Goal: Task Accomplishment & Management: Use online tool/utility

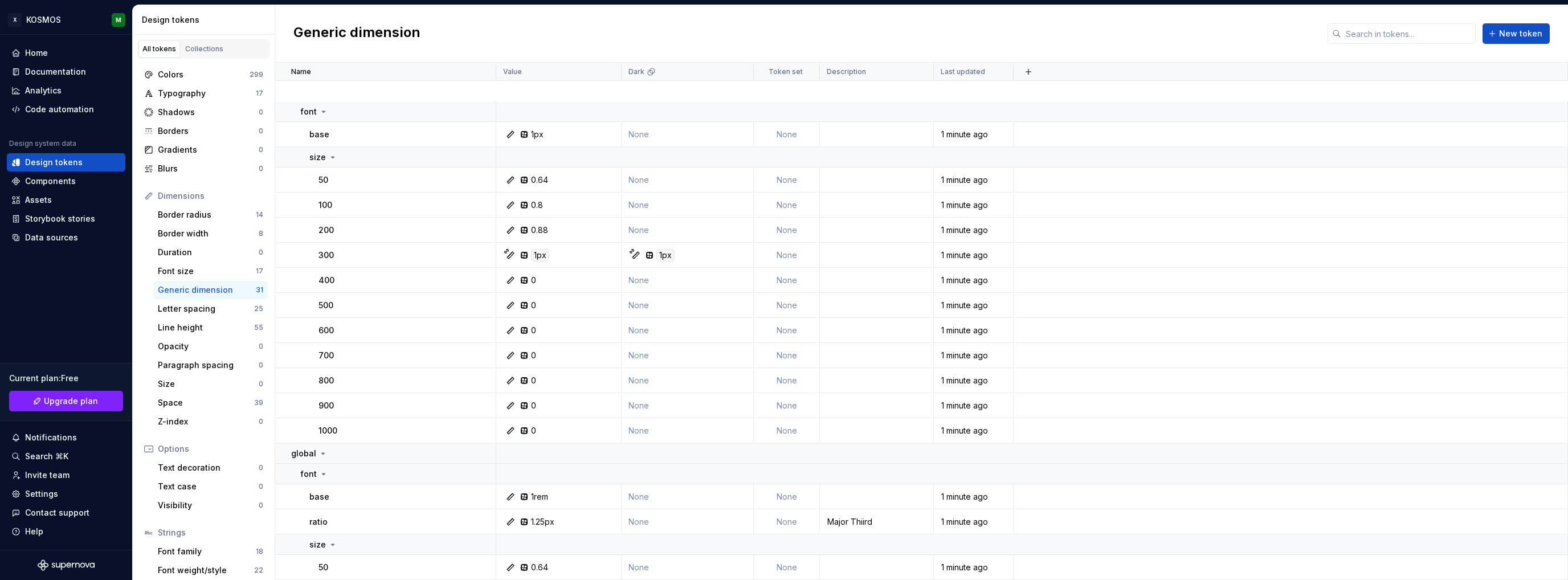
scroll to position [285, 0]
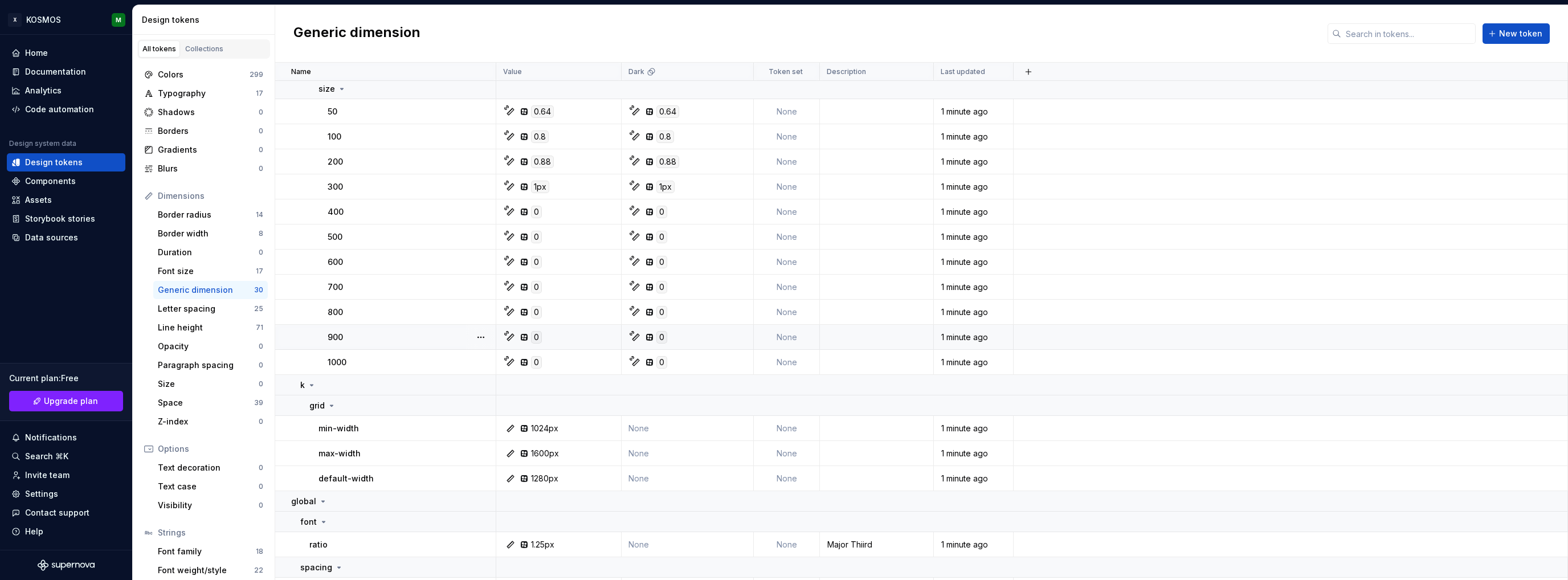
scroll to position [369, 0]
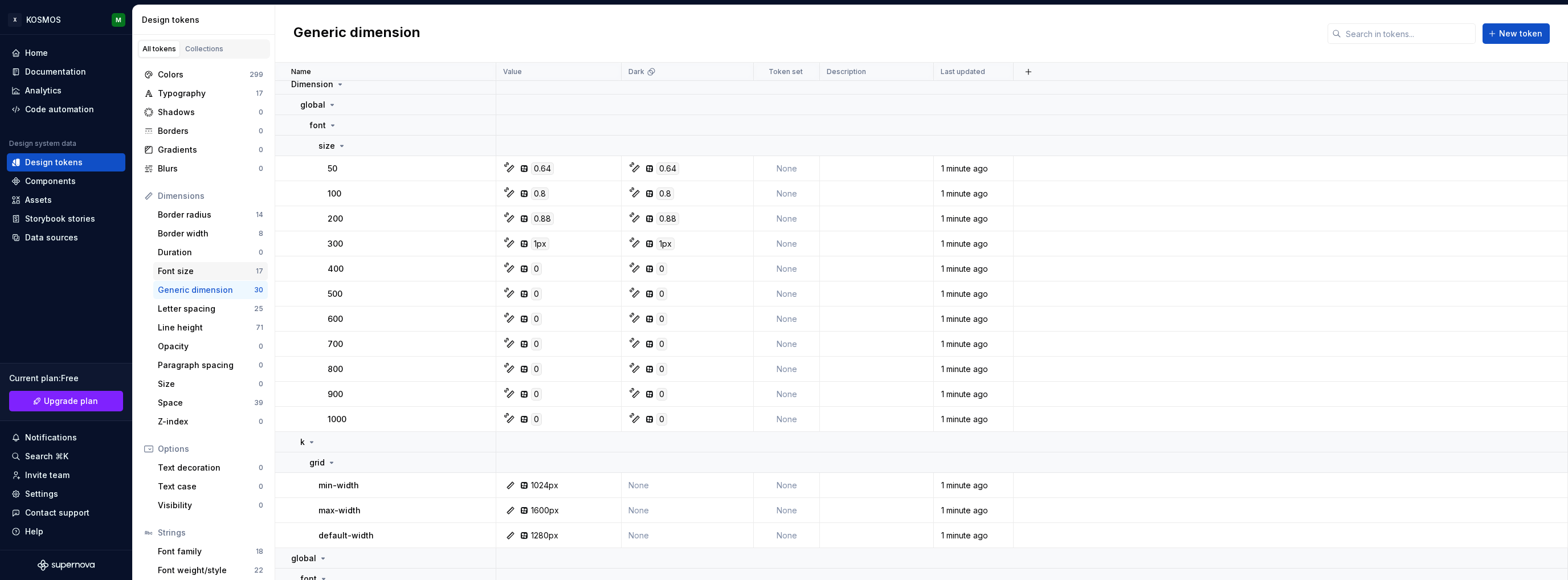
click at [171, 270] on div "Font size" at bounding box center [206, 271] width 98 height 12
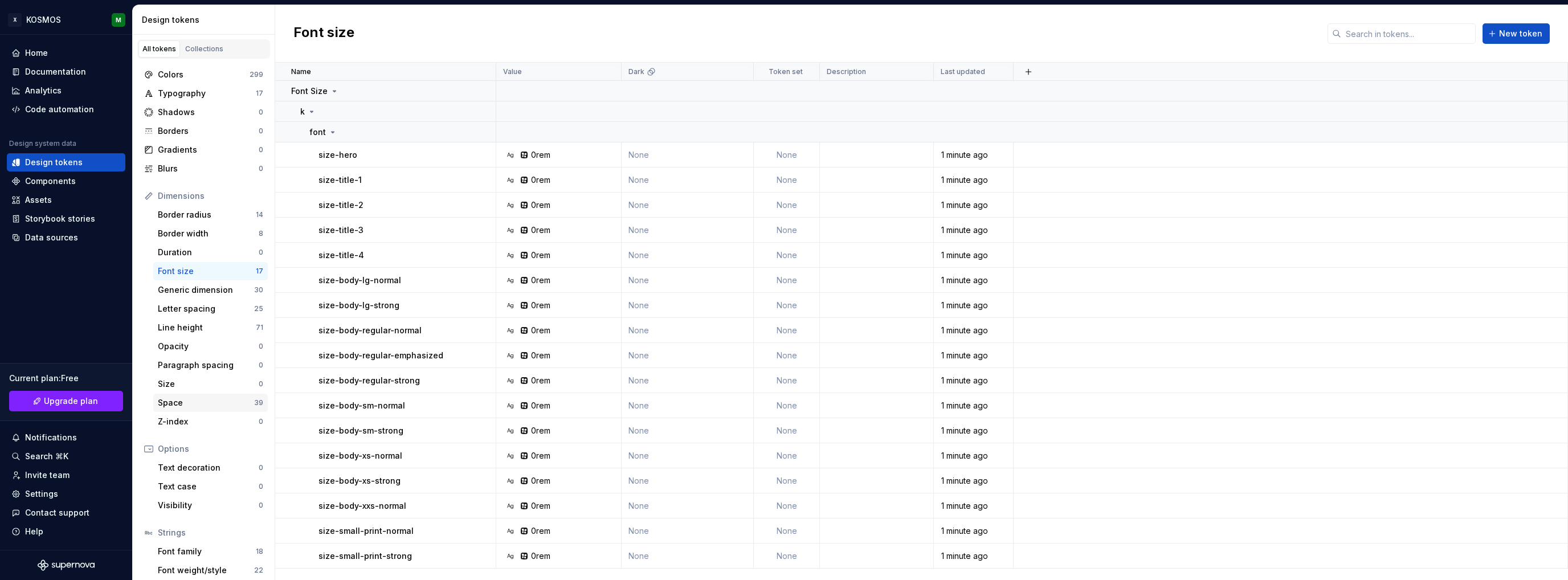
click at [184, 404] on div "Space" at bounding box center [206, 402] width 96 height 12
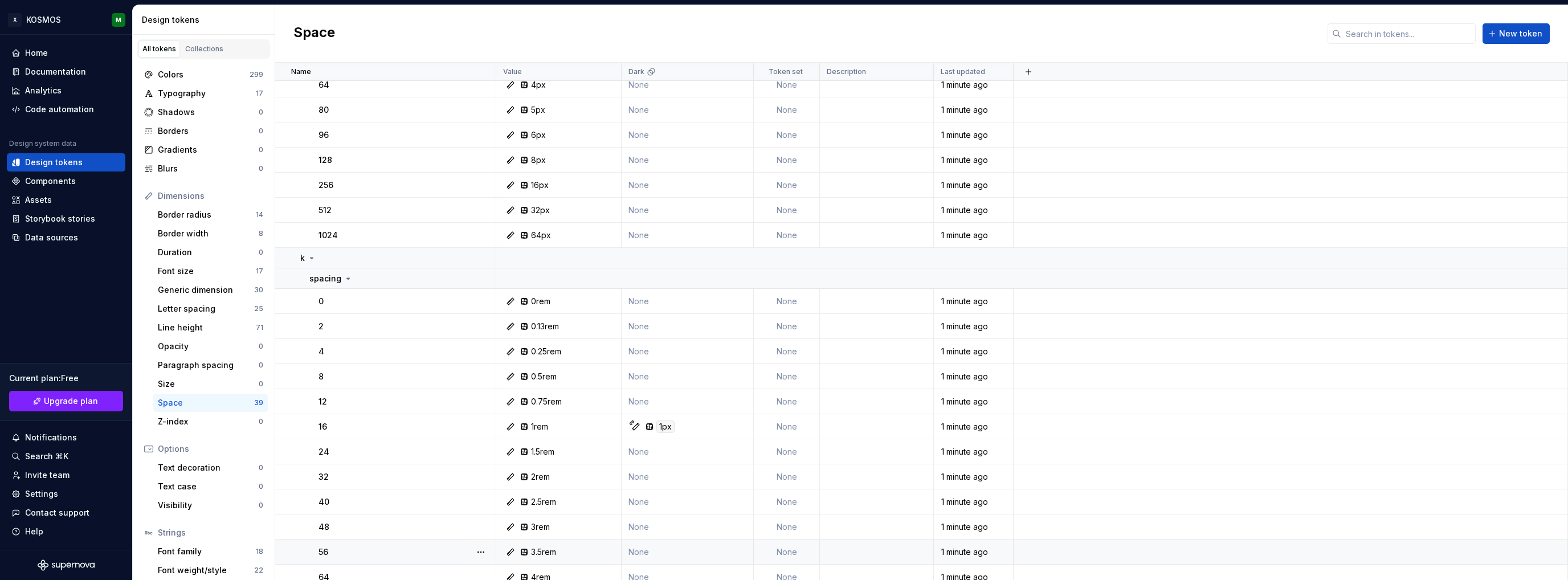
scroll to position [260, 0]
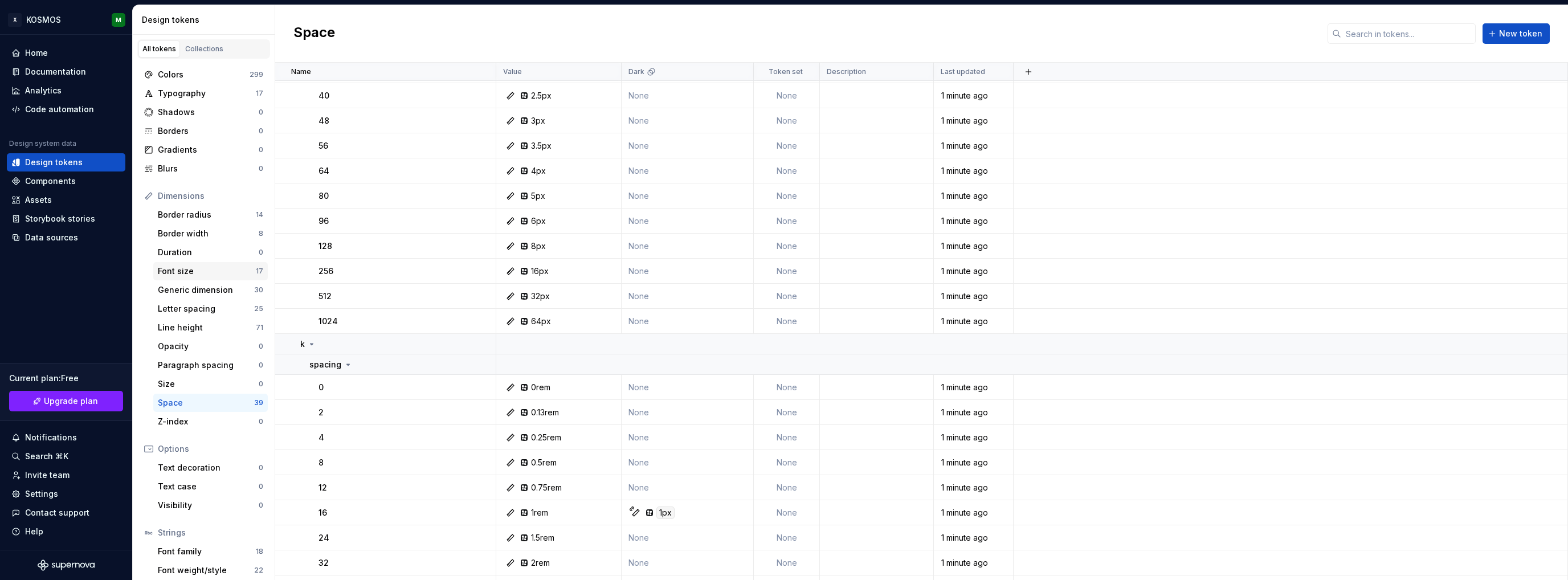
click at [184, 274] on div "Font size" at bounding box center [206, 271] width 98 height 12
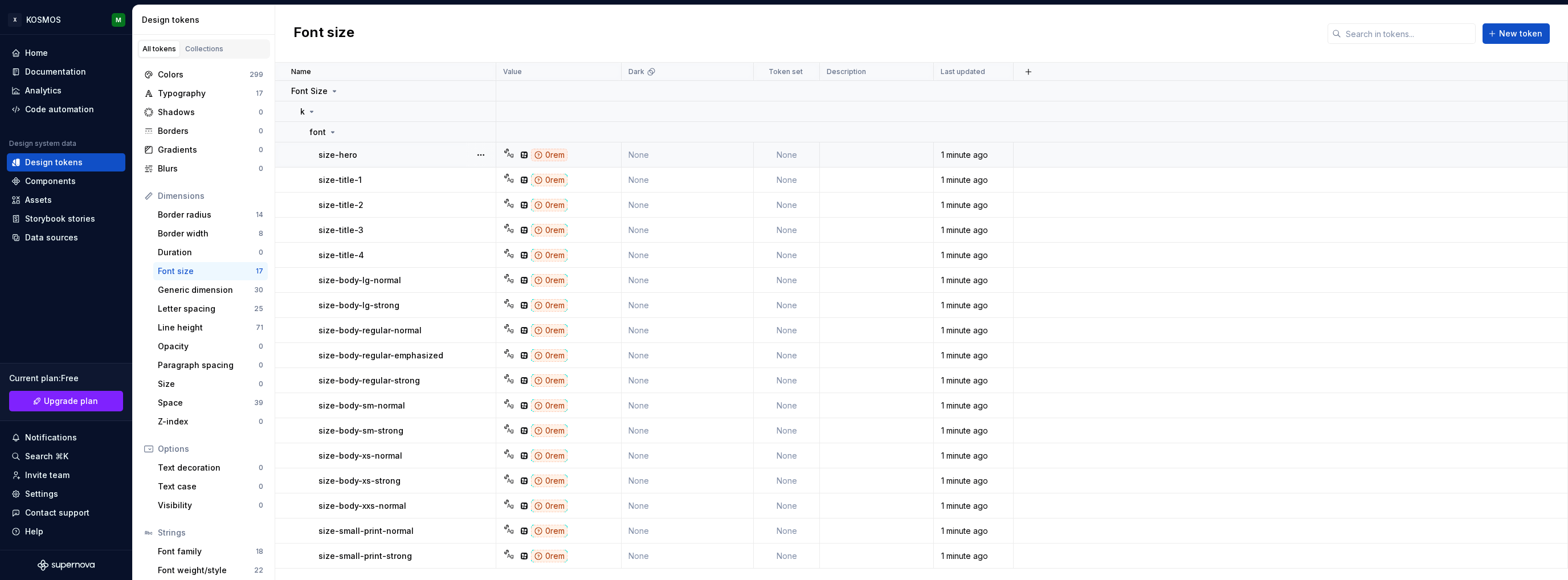
click at [548, 153] on div "0rem" at bounding box center [549, 155] width 37 height 13
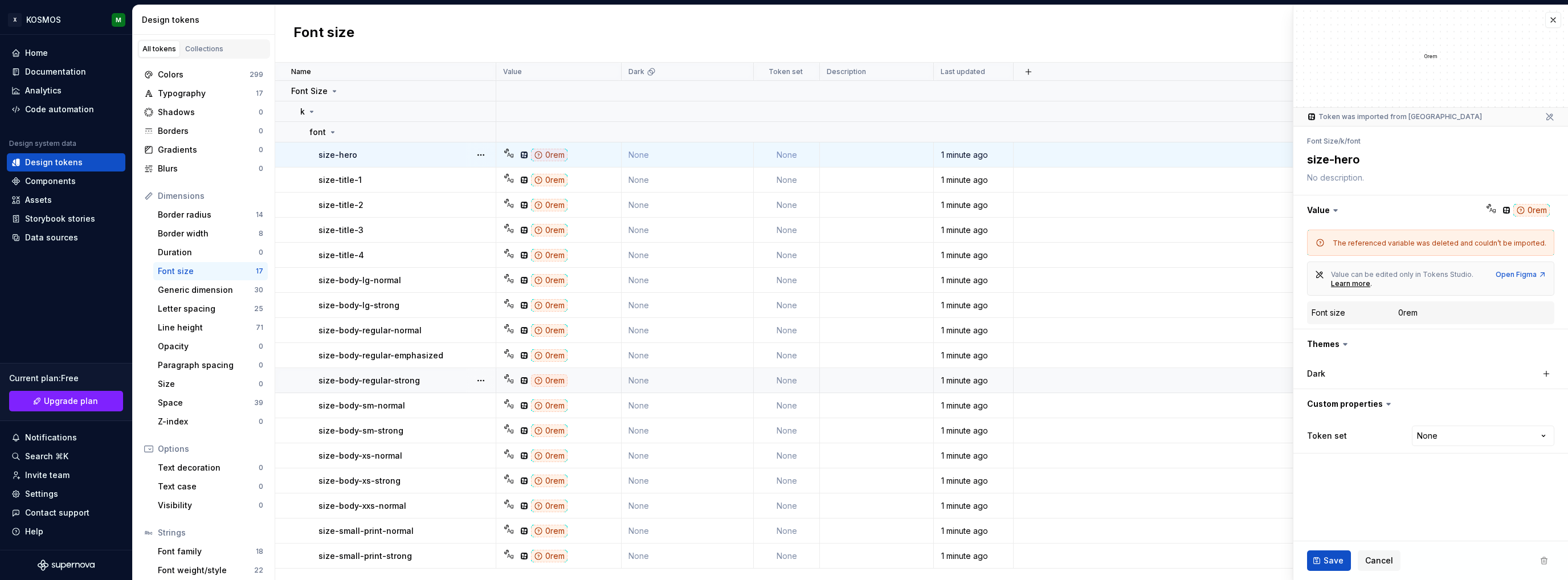
type textarea "*"
click at [188, 194] on div "Dimensions" at bounding box center [210, 196] width 105 height 12
drag, startPoint x: 218, startPoint y: 196, endPoint x: 211, endPoint y: 197, distance: 7.1
click at [215, 196] on div "Dimensions" at bounding box center [210, 196] width 105 height 12
click at [150, 195] on icon at bounding box center [149, 195] width 7 height 7
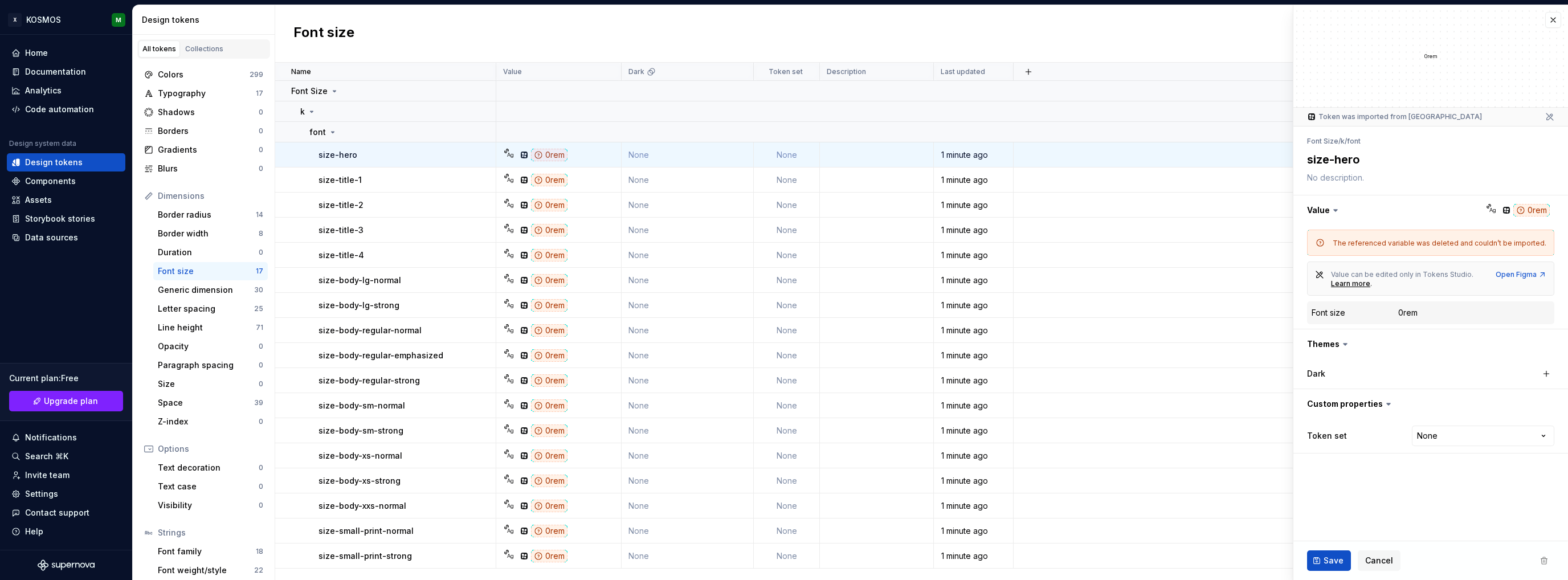
click at [166, 197] on div "Dimensions" at bounding box center [210, 196] width 105 height 12
type textarea "*"
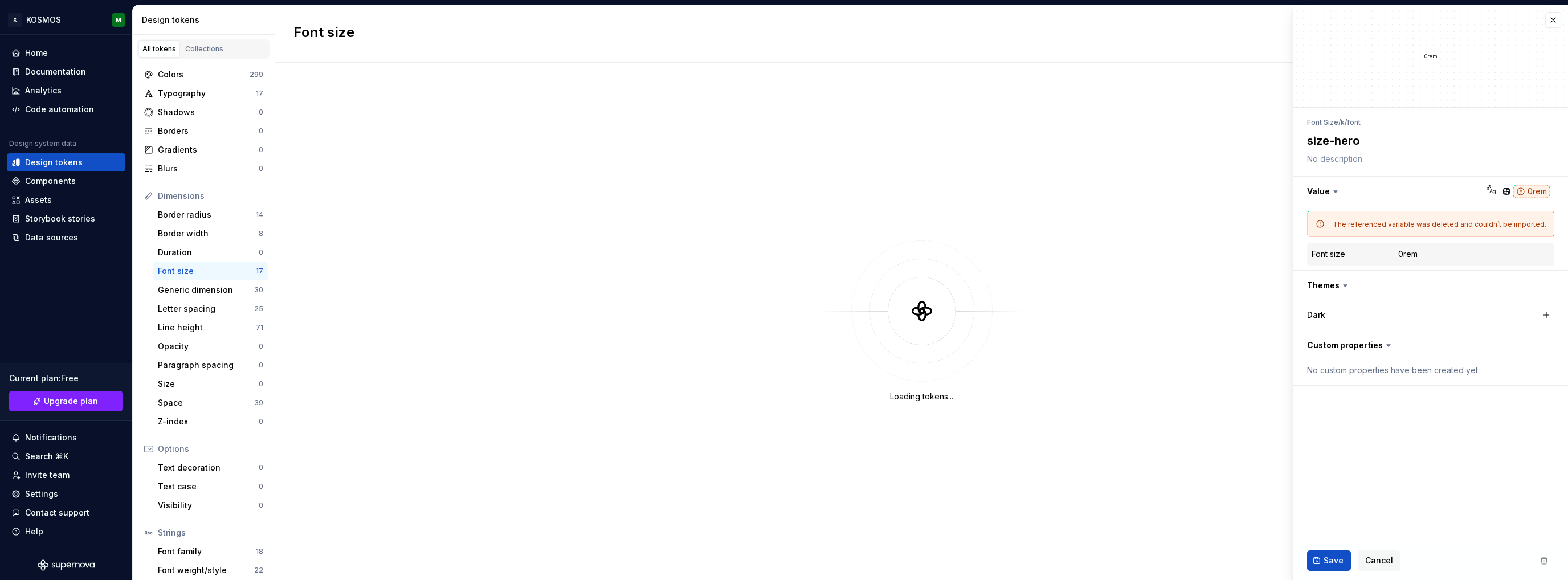
type textarea "*"
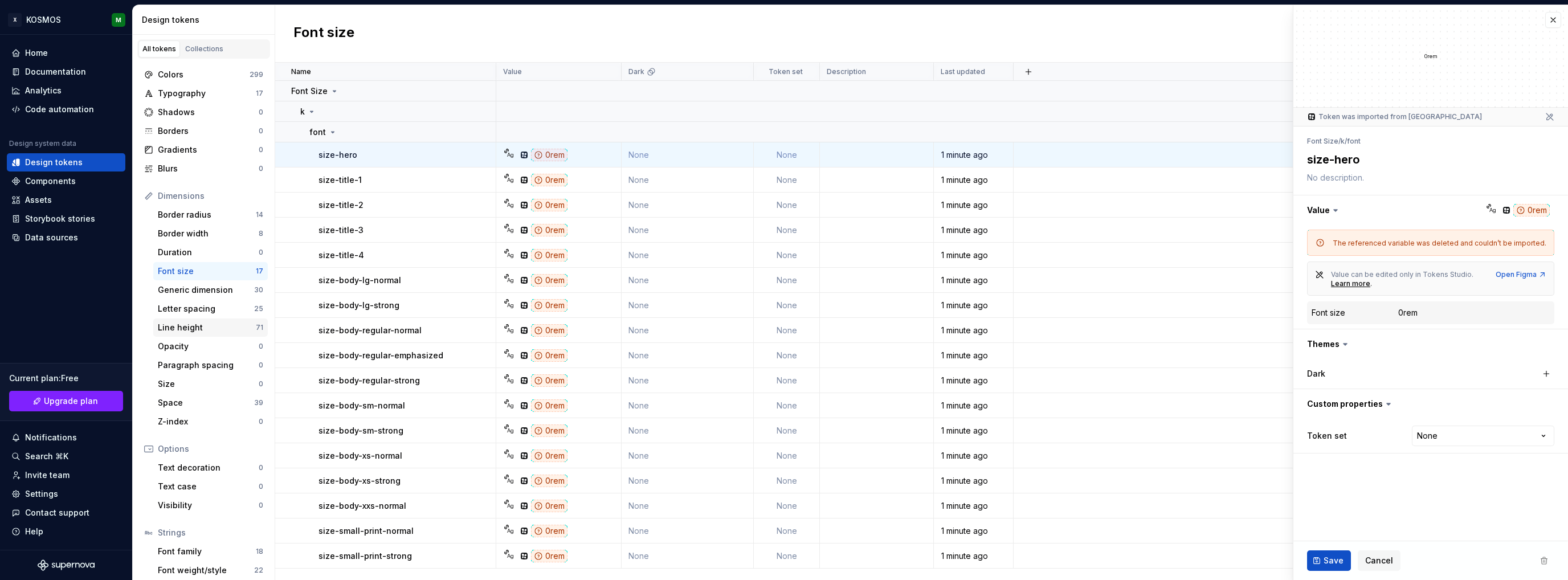
click at [183, 331] on div "Line height" at bounding box center [206, 327] width 98 height 12
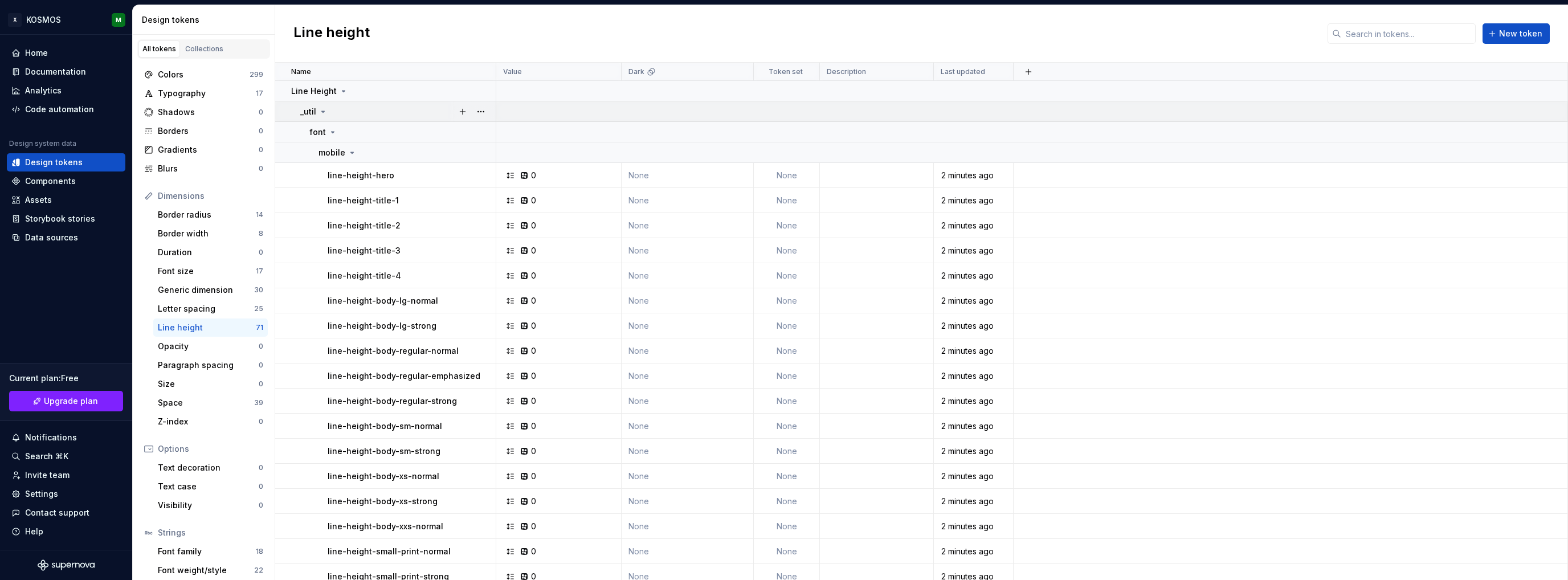
click at [321, 110] on icon at bounding box center [323, 111] width 9 height 9
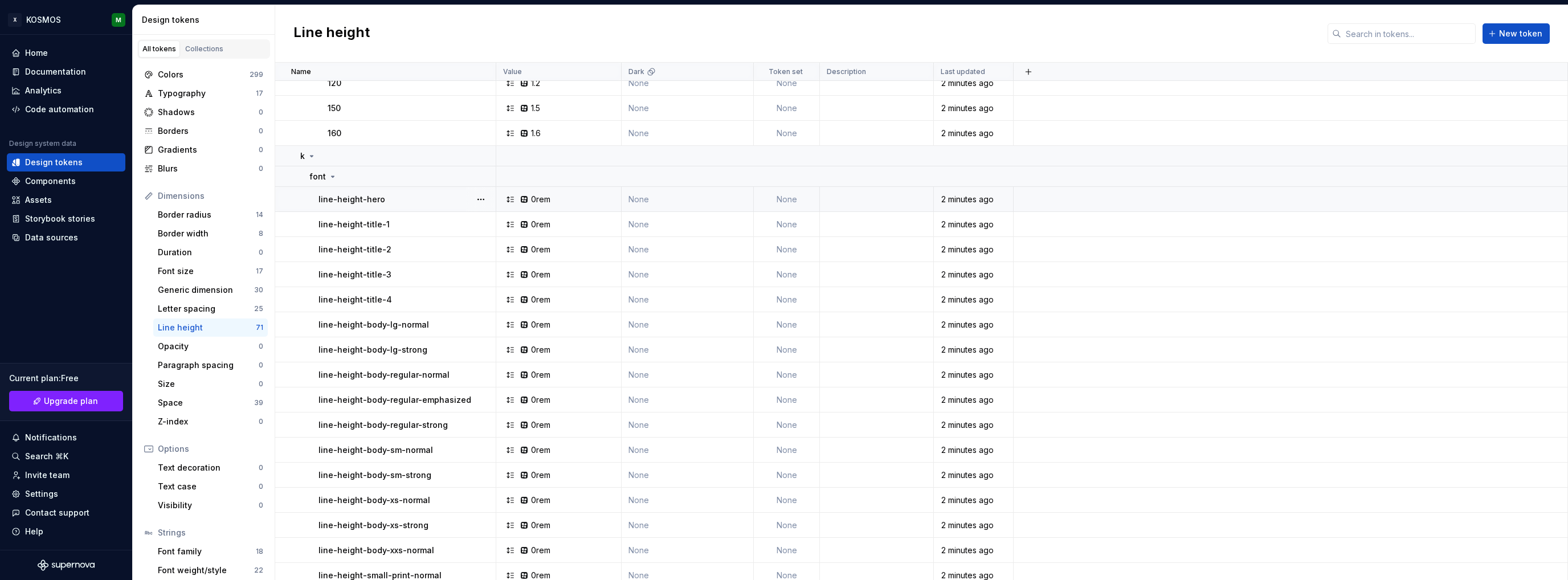
scroll to position [146, 0]
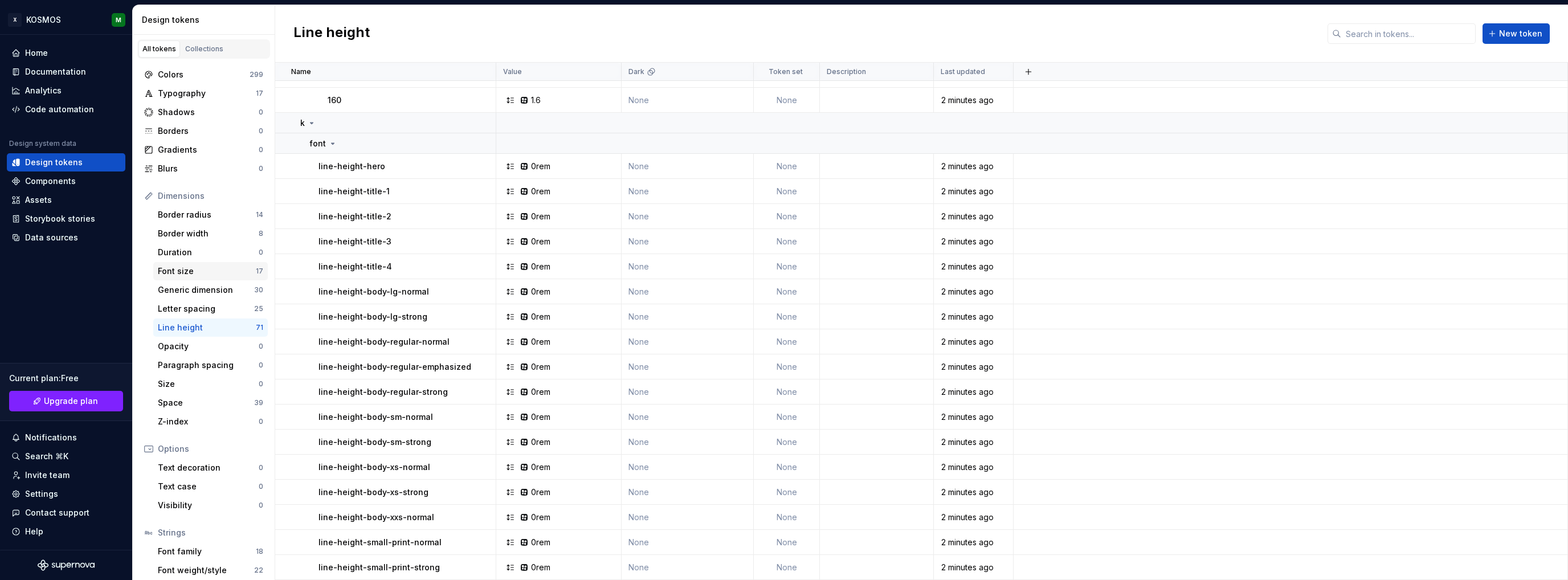
click at [192, 270] on div "Font size" at bounding box center [206, 271] width 98 height 12
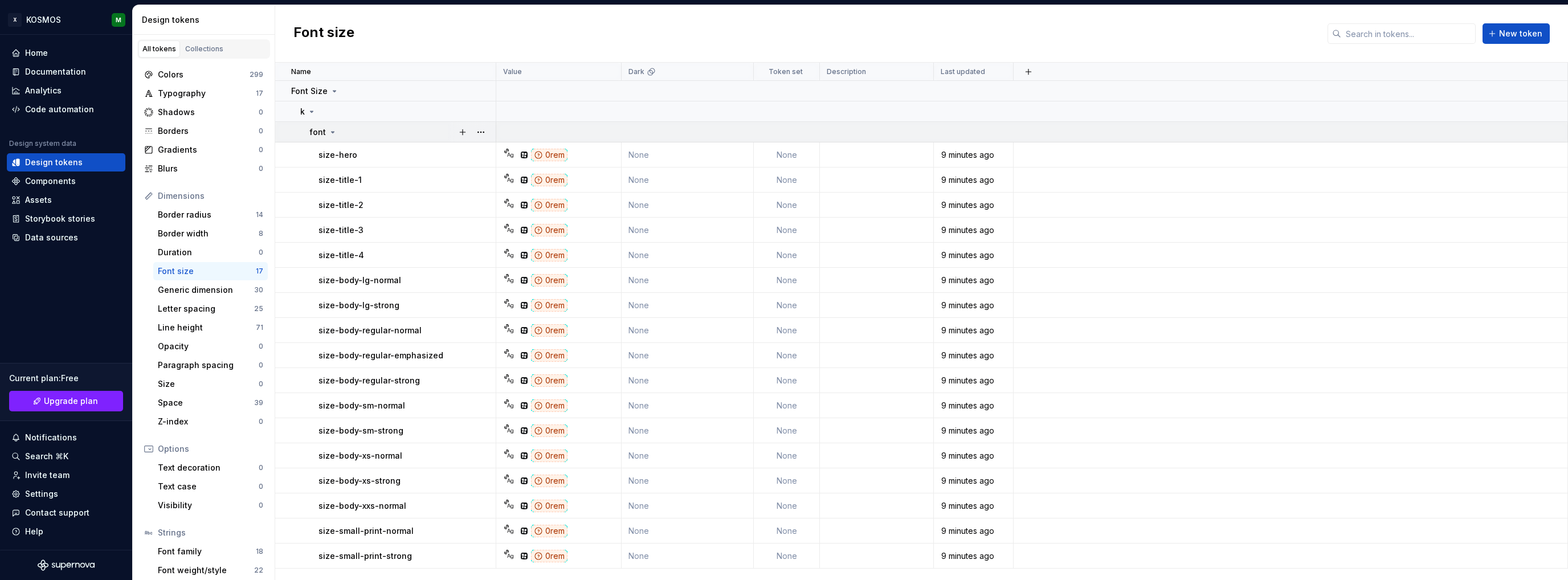
click at [333, 128] on icon at bounding box center [332, 132] width 9 height 9
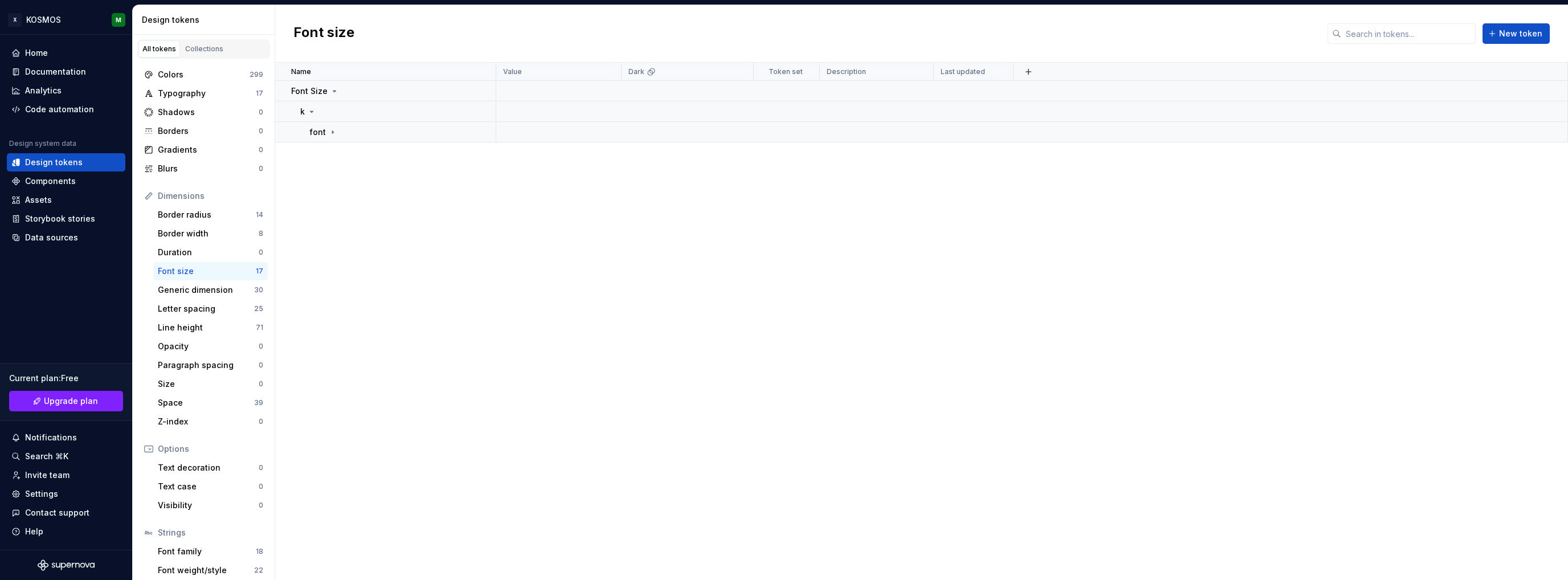
drag, startPoint x: 333, startPoint y: 128, endPoint x: 273, endPoint y: 187, distance: 84.1
click at [333, 129] on icon at bounding box center [332, 132] width 9 height 9
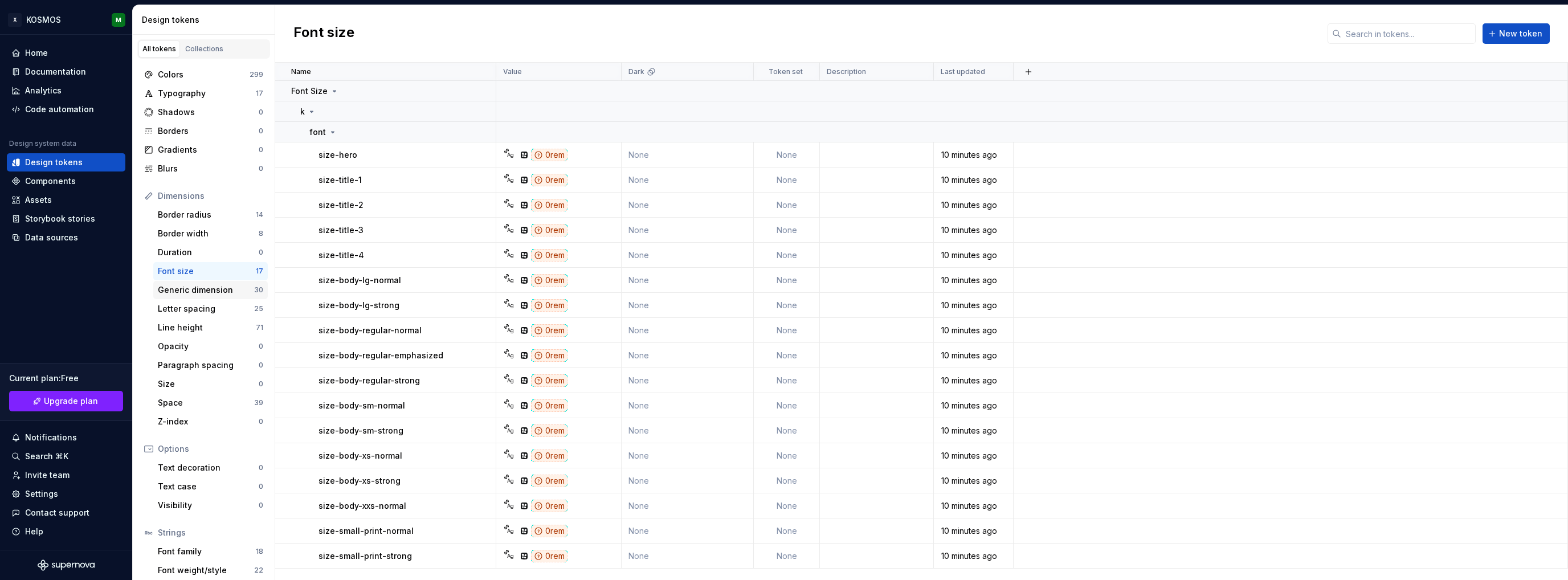
click at [191, 290] on div "Generic dimension" at bounding box center [206, 290] width 96 height 12
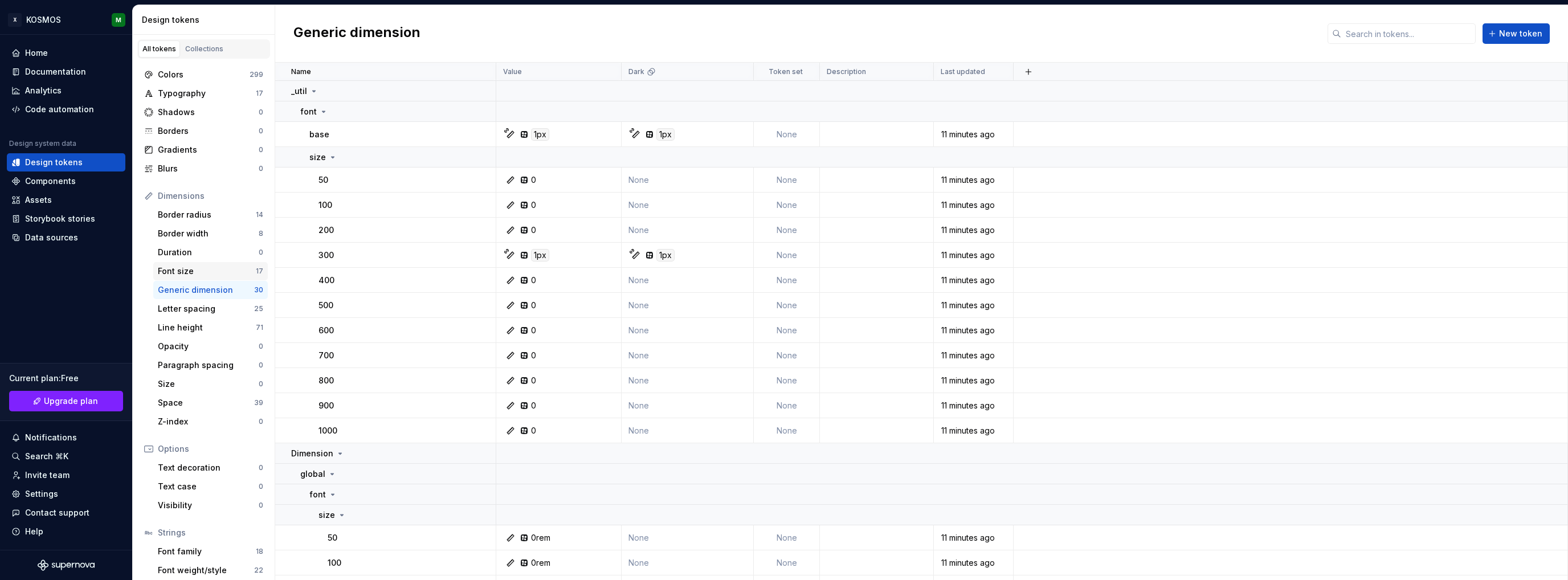
click at [202, 275] on div "Font size" at bounding box center [206, 271] width 98 height 12
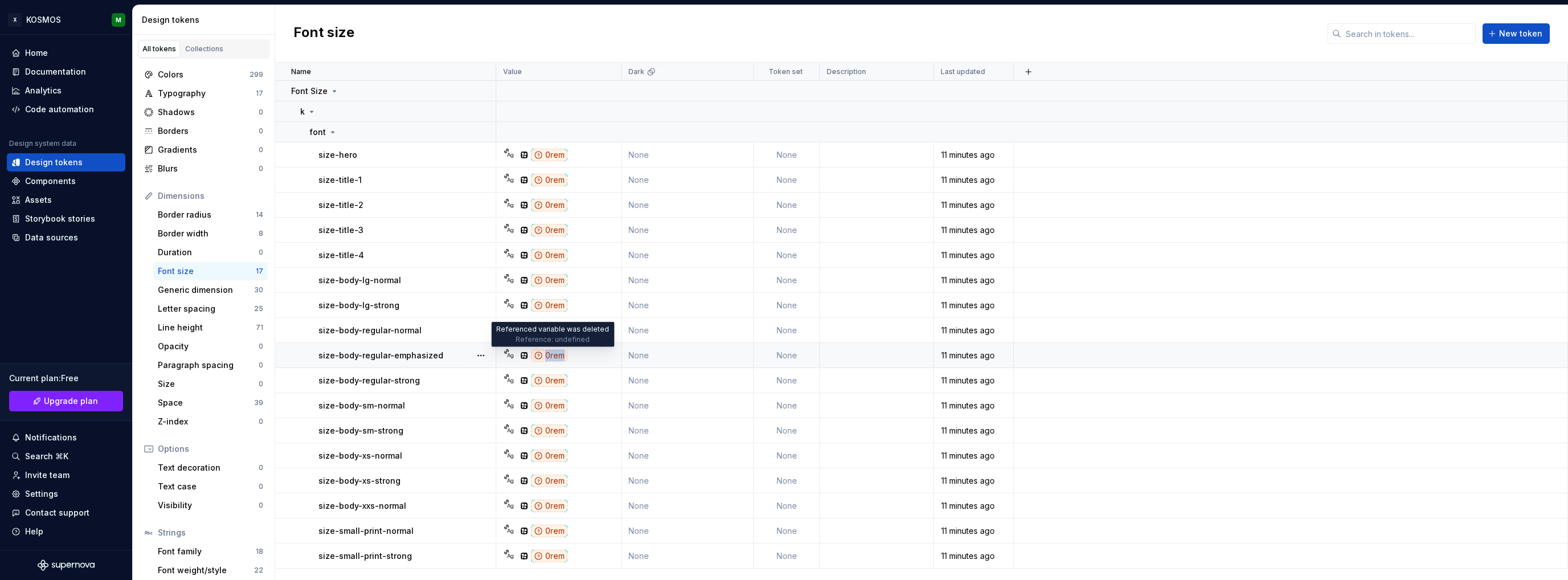
click at [563, 354] on div "0rem" at bounding box center [549, 355] width 37 height 13
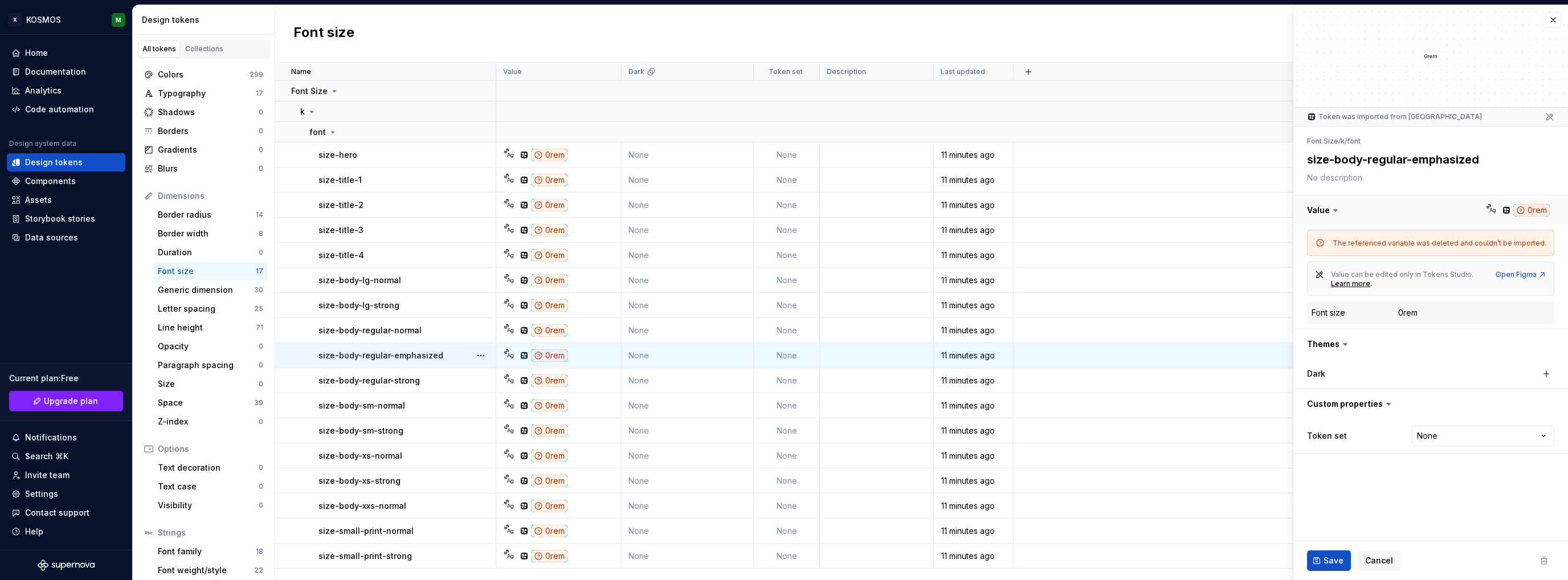
type textarea "*"
click at [1531, 211] on button "button" at bounding box center [1430, 210] width 275 height 30
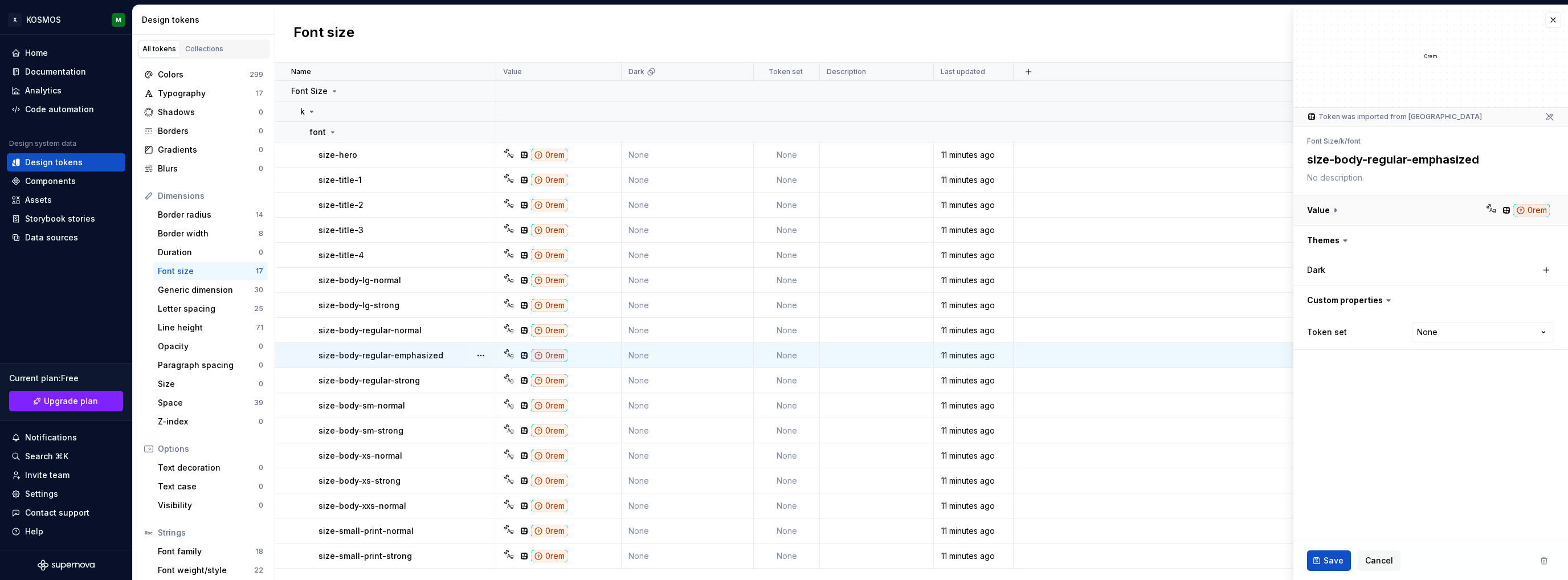
click at [1402, 215] on button "button" at bounding box center [1430, 210] width 275 height 30
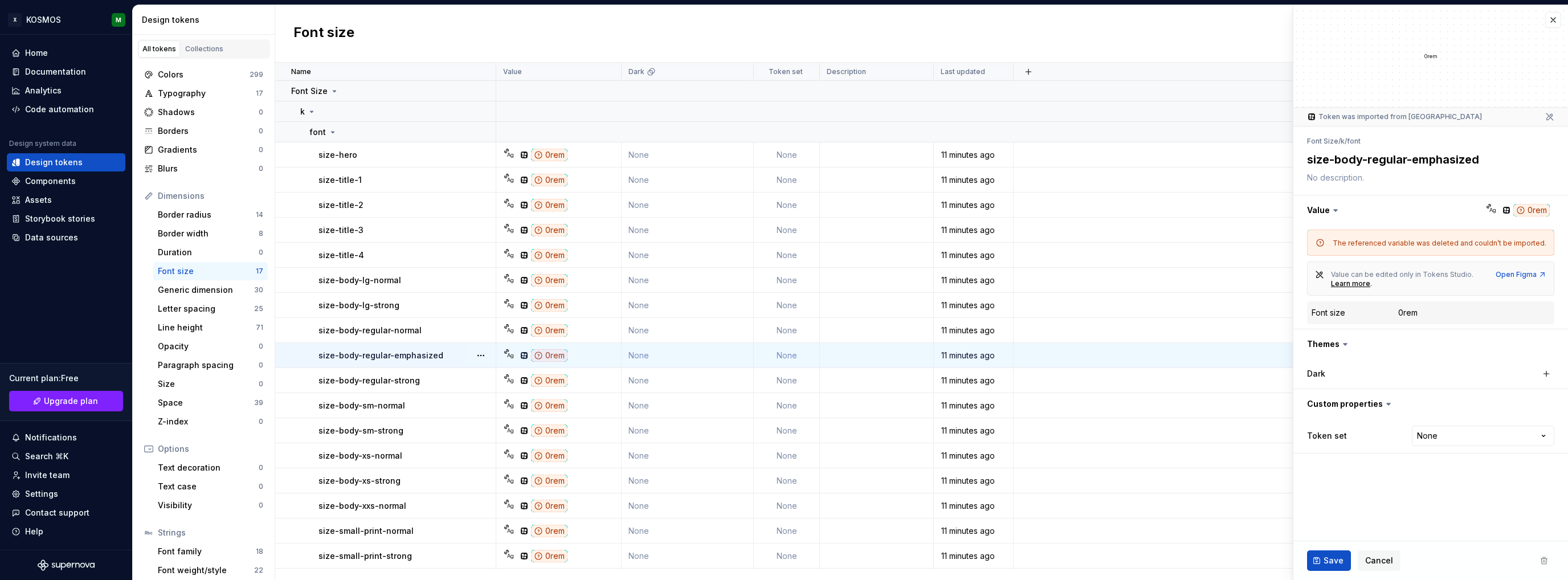
click at [1381, 242] on div "The referenced variable was deleted and couldn’t be imported." at bounding box center [1439, 243] width 214 height 9
click at [194, 400] on div "Space" at bounding box center [206, 402] width 96 height 12
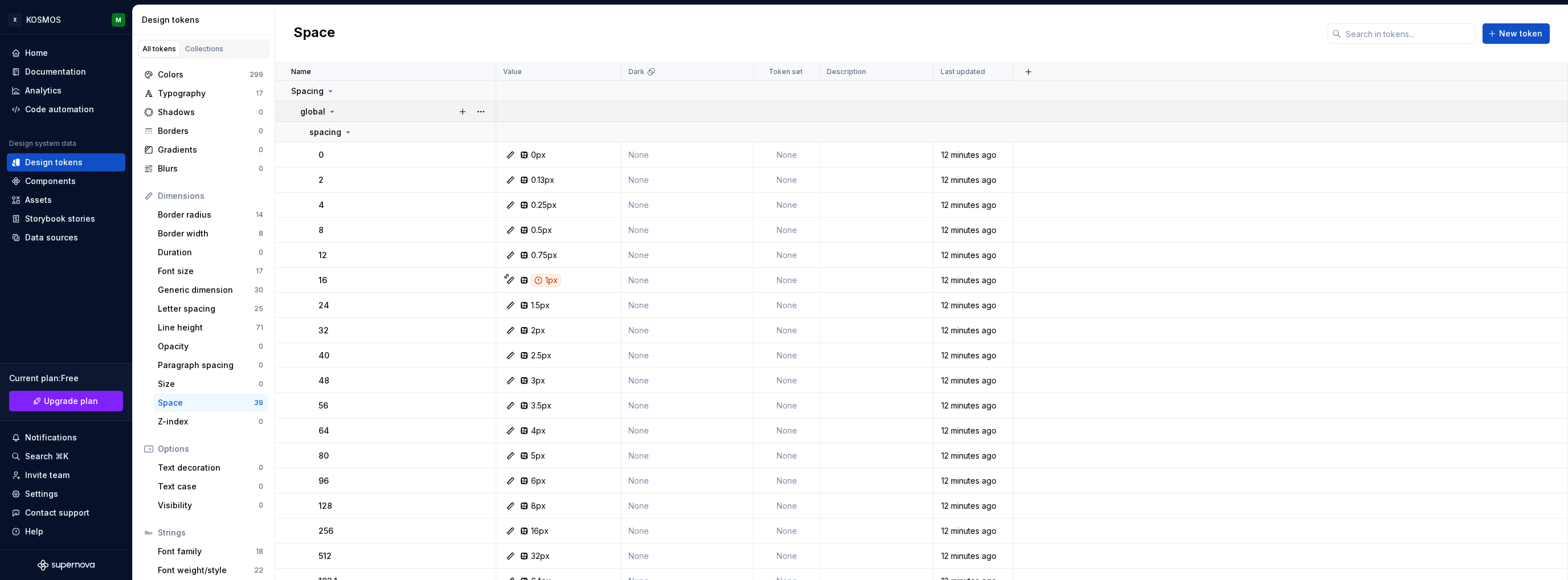
click at [328, 104] on td "global" at bounding box center [385, 112] width 221 height 21
click at [328, 109] on icon at bounding box center [332, 111] width 9 height 9
click at [208, 292] on div "Generic dimension" at bounding box center [206, 290] width 96 height 12
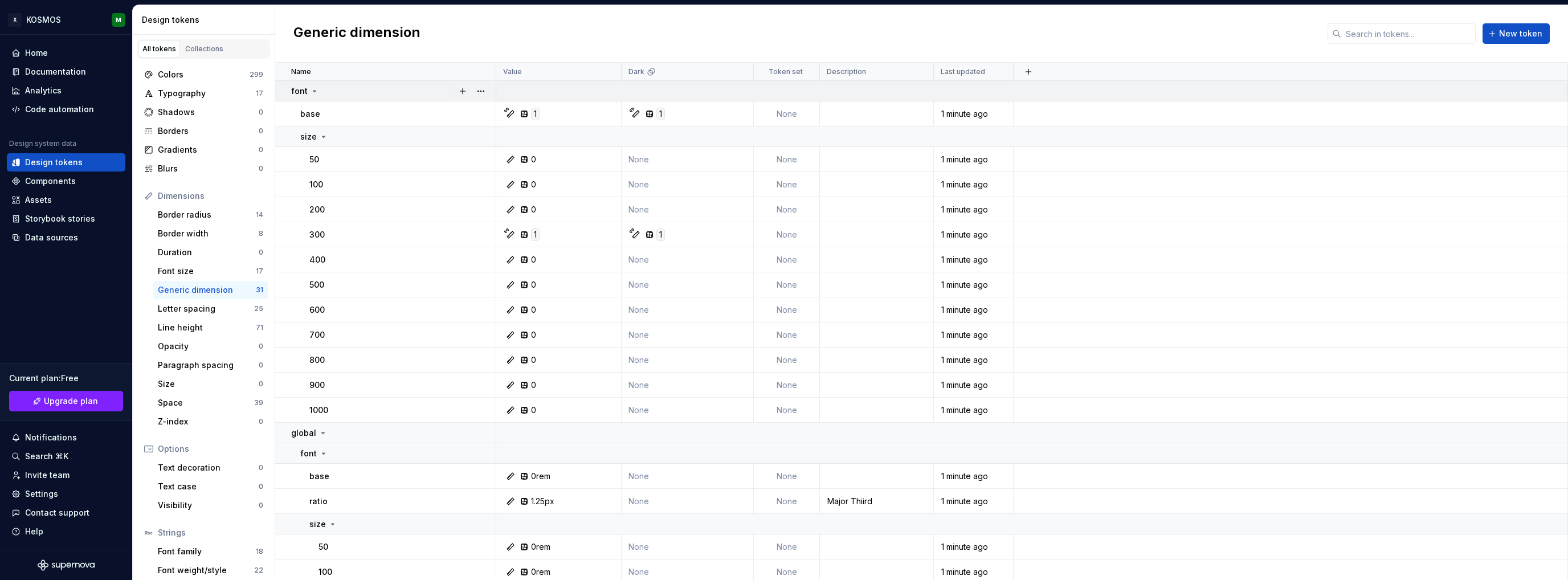
click at [313, 86] on icon at bounding box center [314, 91] width 9 height 9
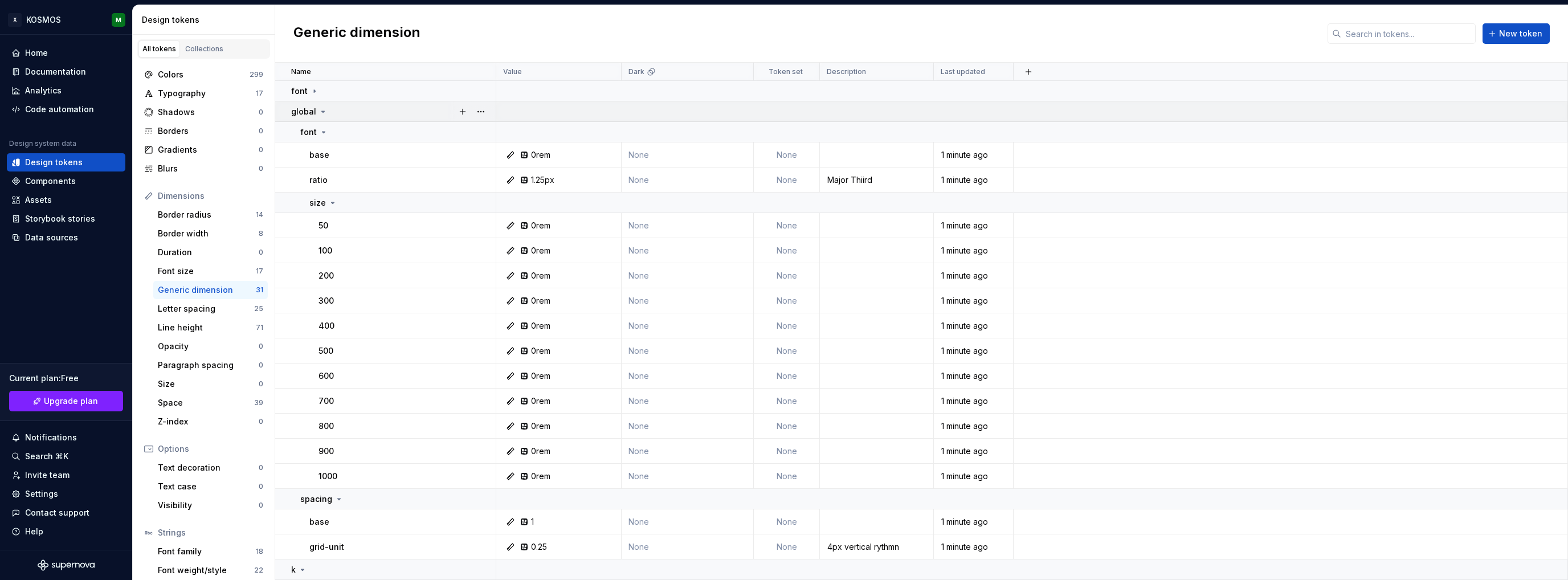
click at [321, 112] on icon at bounding box center [323, 111] width 9 height 9
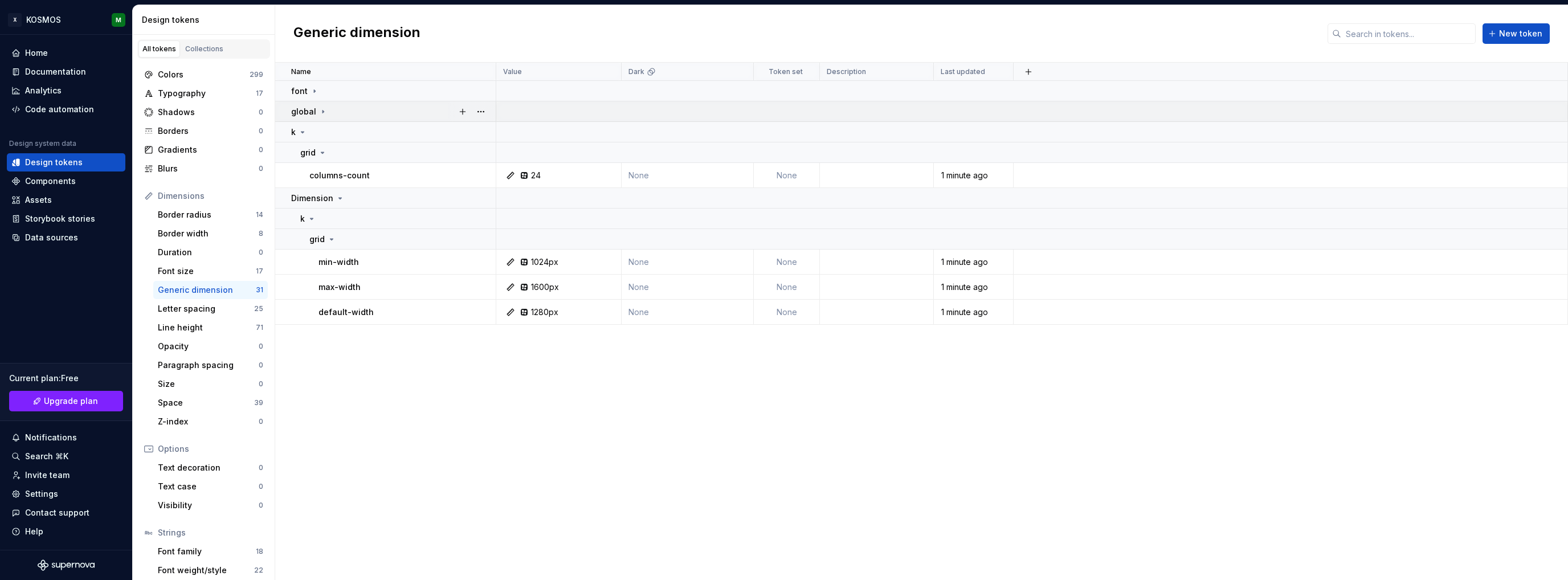
click at [321, 113] on icon at bounding box center [323, 111] width 9 height 9
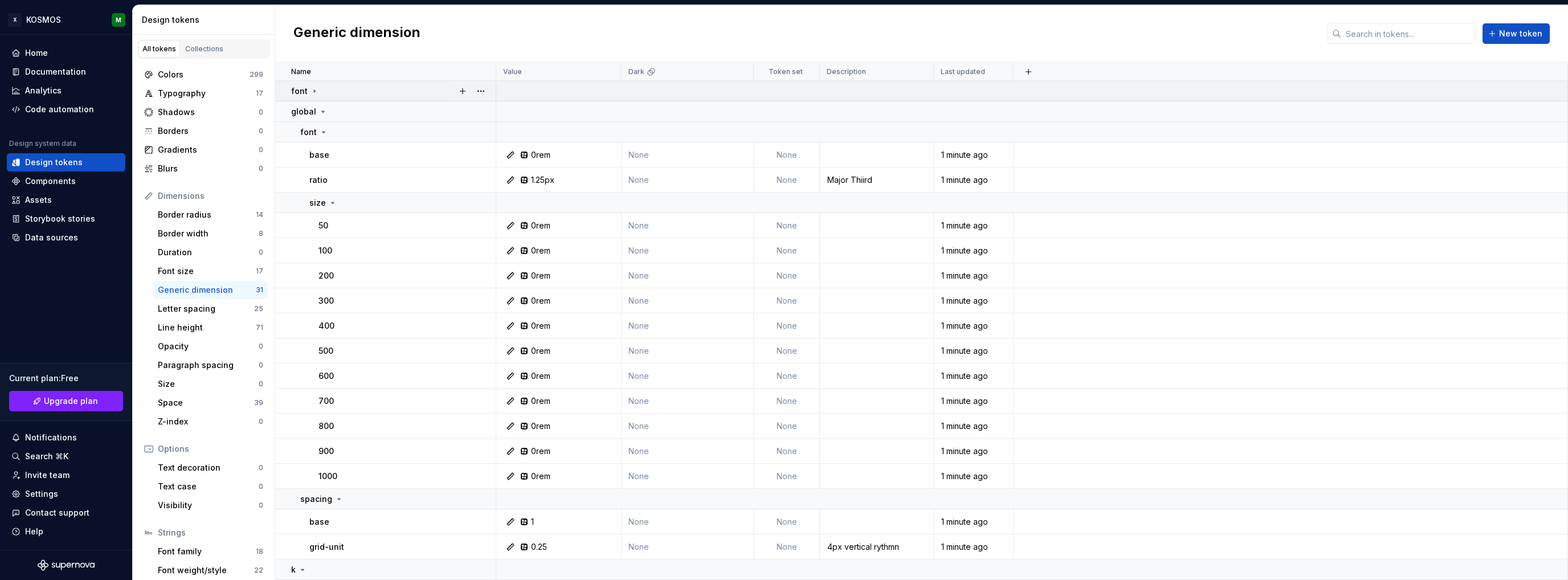
click at [310, 92] on icon at bounding box center [314, 91] width 9 height 9
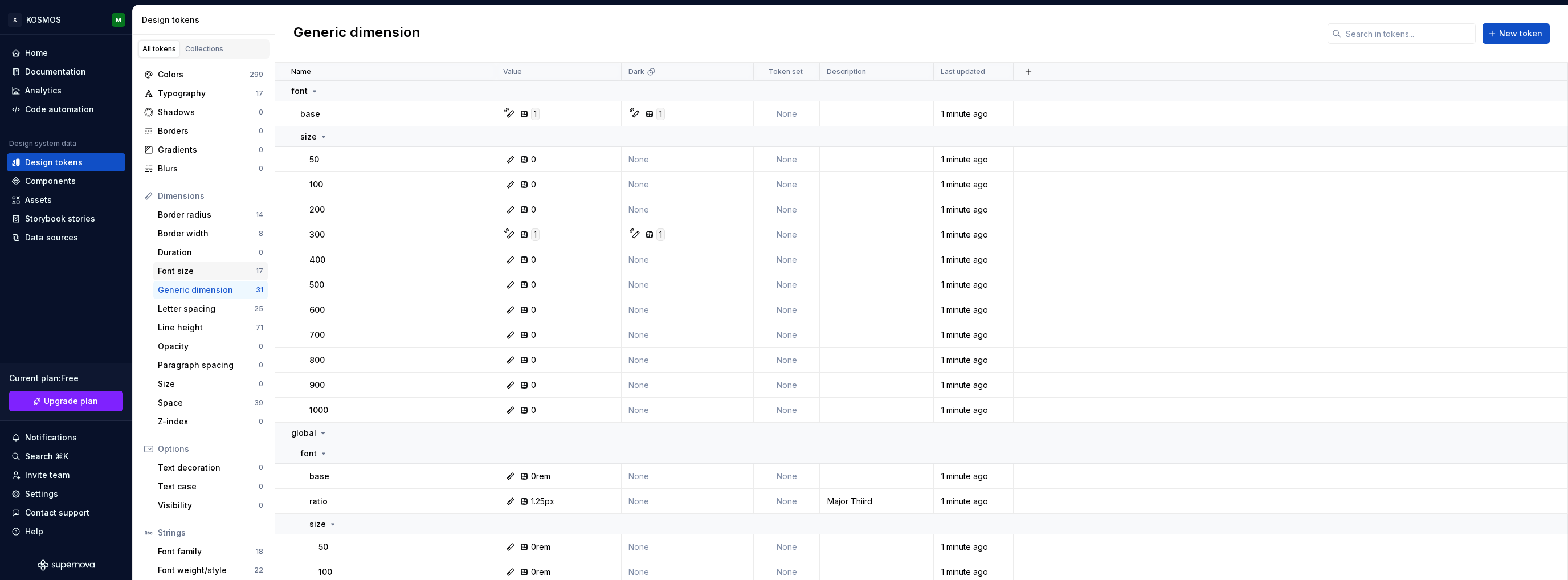
click at [181, 270] on div "Font size" at bounding box center [206, 271] width 98 height 12
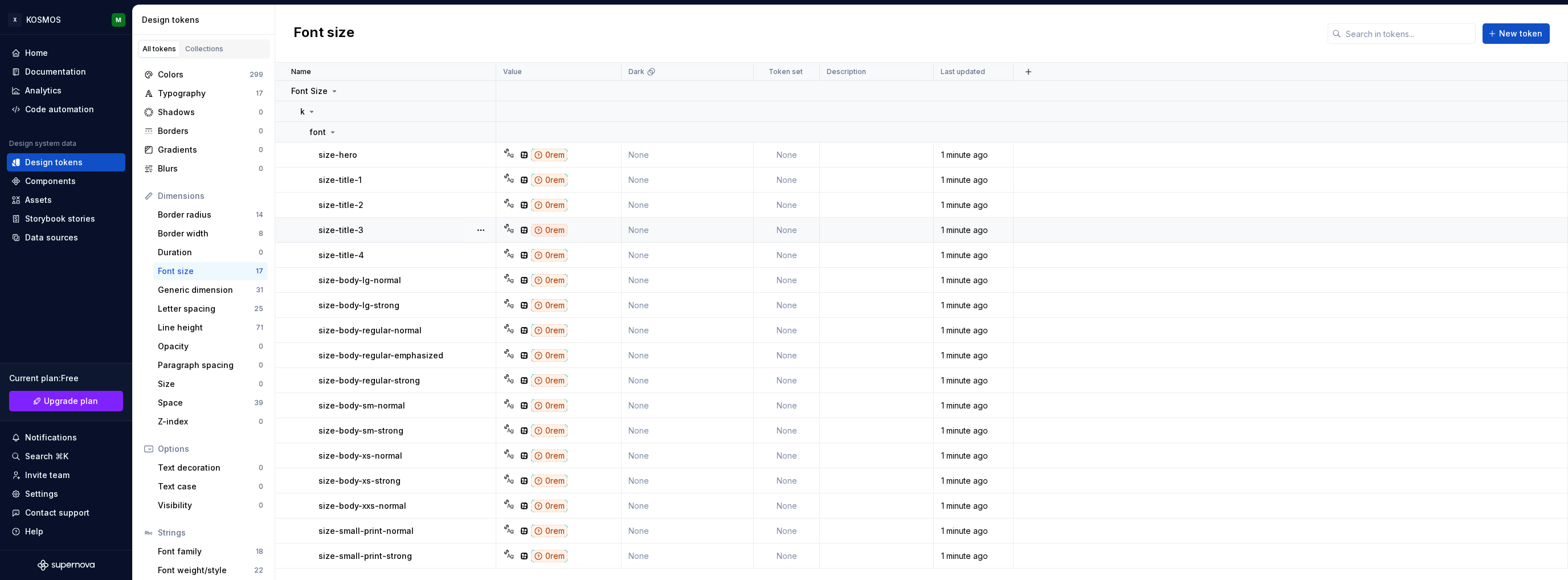
click at [541, 234] on div "0rem" at bounding box center [549, 230] width 37 height 13
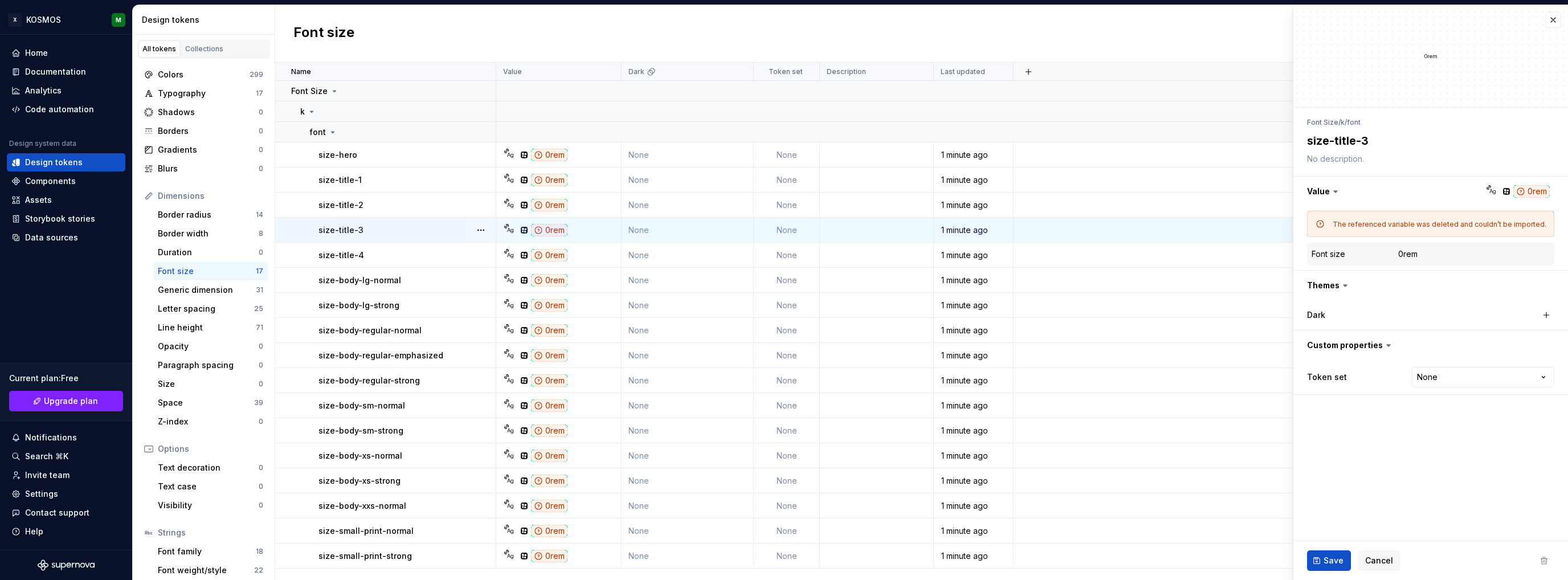
type textarea "*"
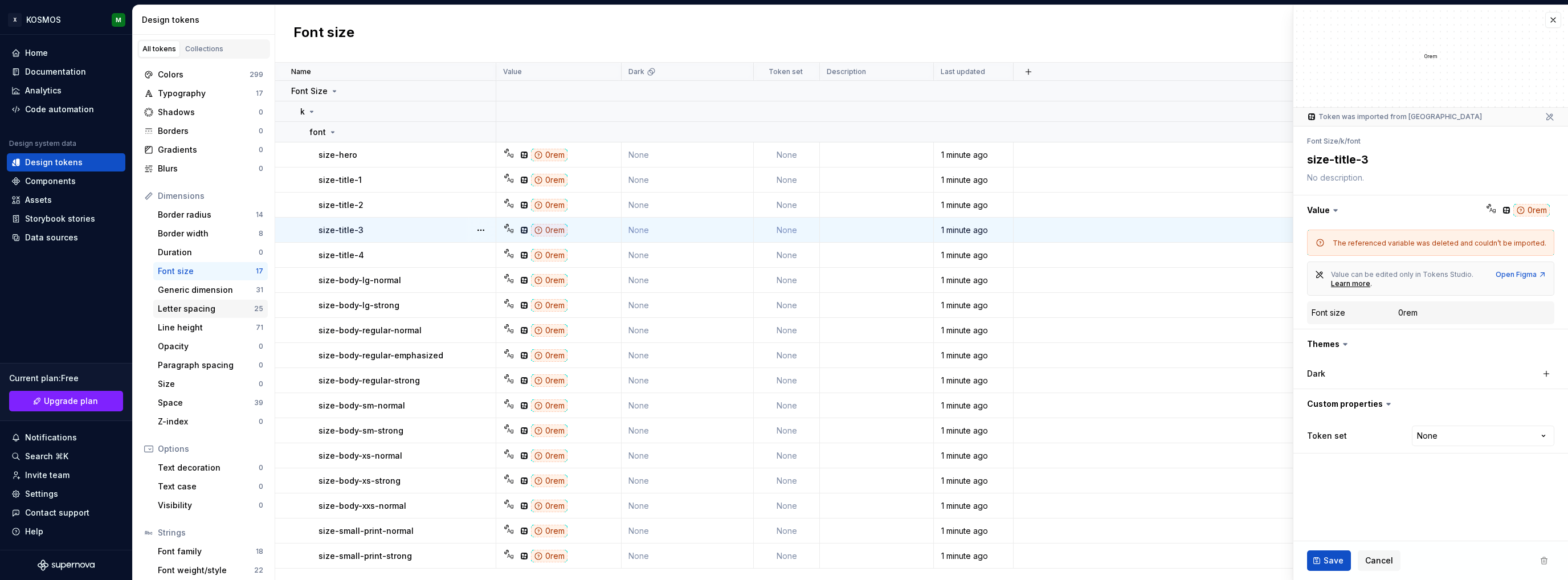
click at [215, 309] on div "Letter spacing" at bounding box center [206, 309] width 96 height 12
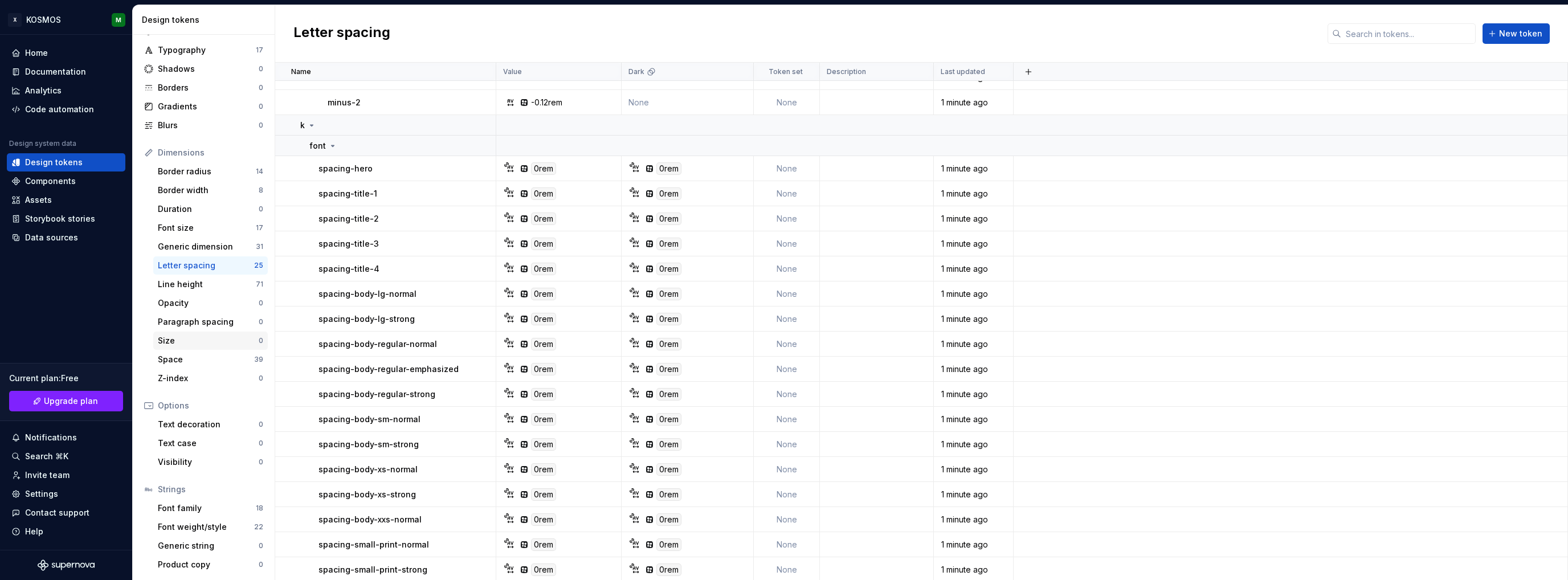
scroll to position [251, 0]
click at [223, 284] on div "Line height" at bounding box center [206, 284] width 98 height 12
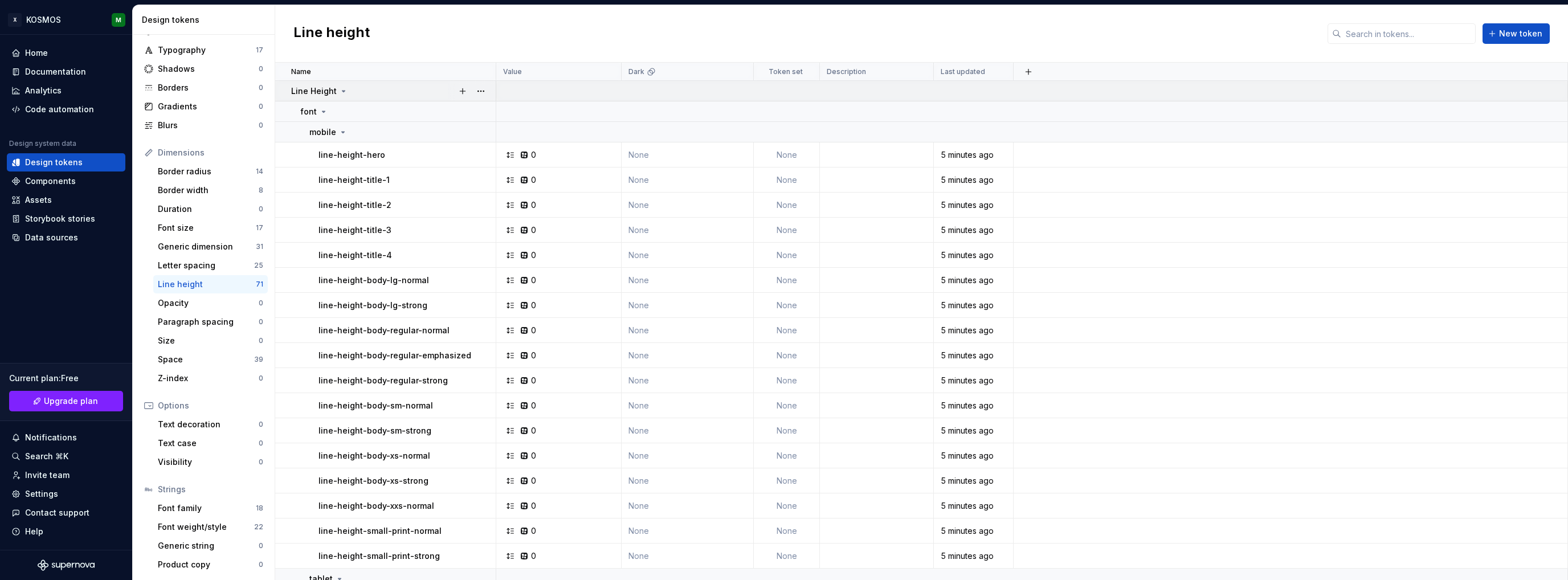
click at [342, 89] on icon at bounding box center [343, 91] width 9 height 9
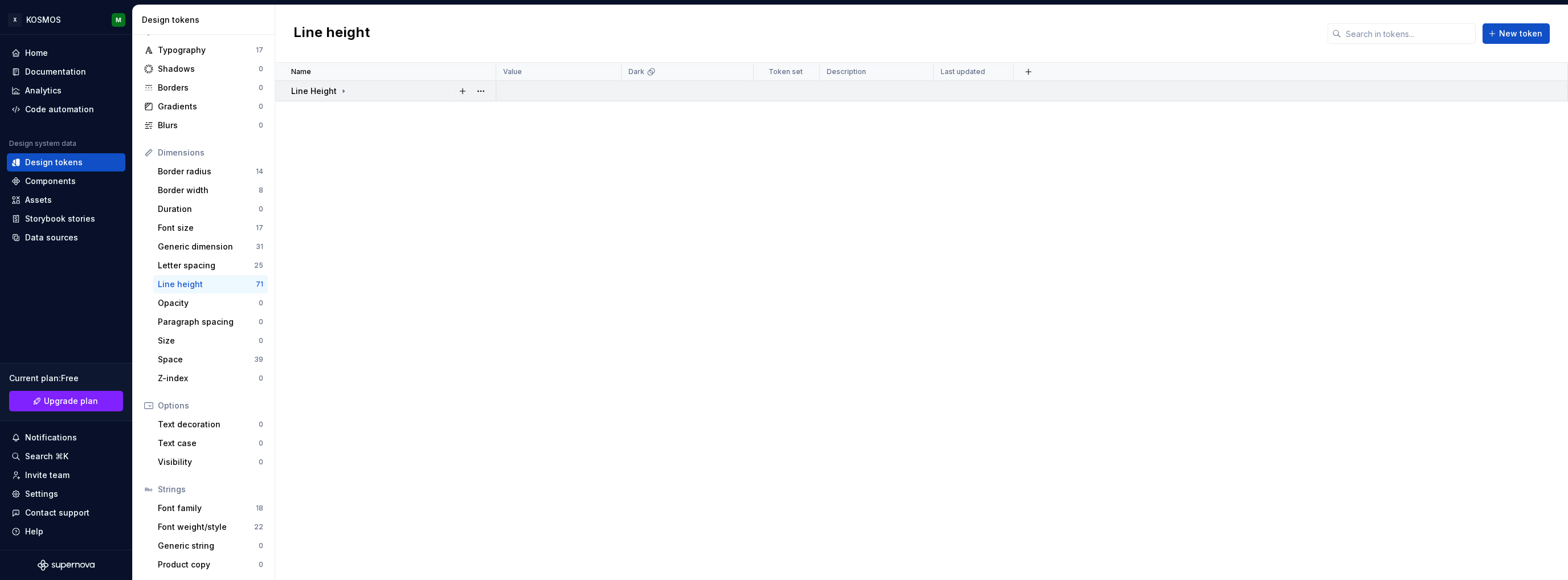
click at [340, 91] on icon at bounding box center [343, 91] width 9 height 9
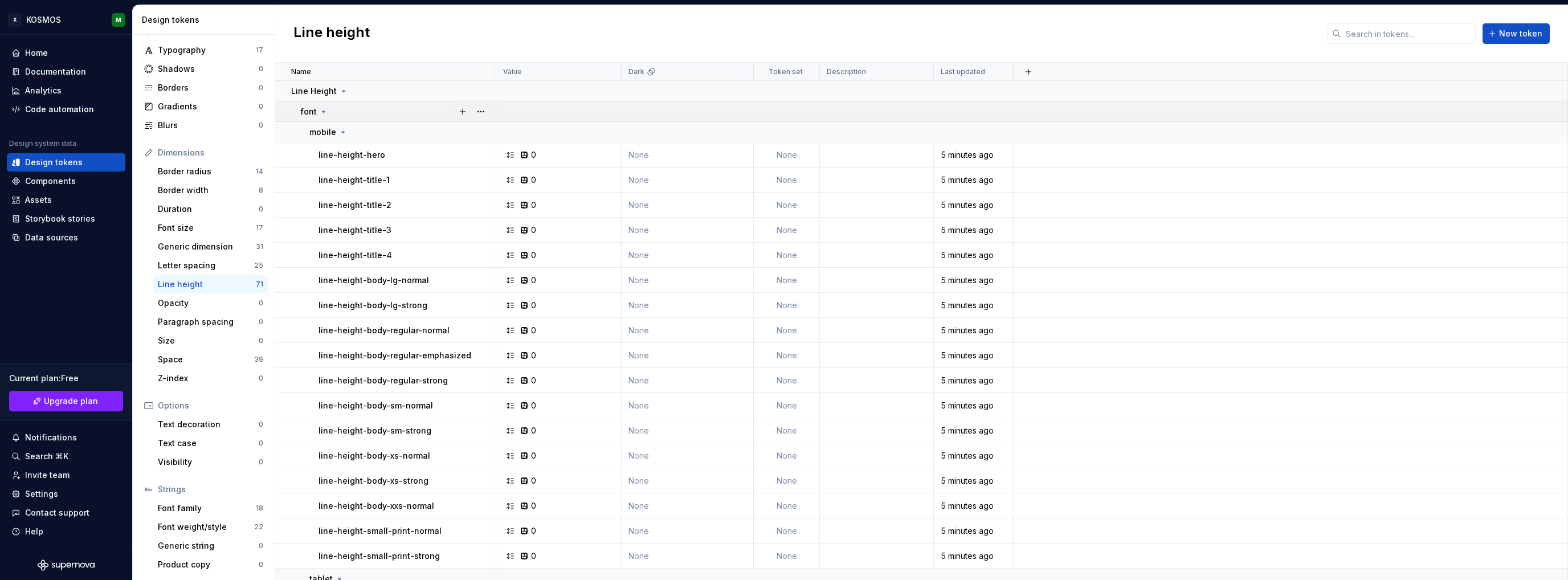
click at [321, 110] on icon at bounding box center [323, 111] width 9 height 9
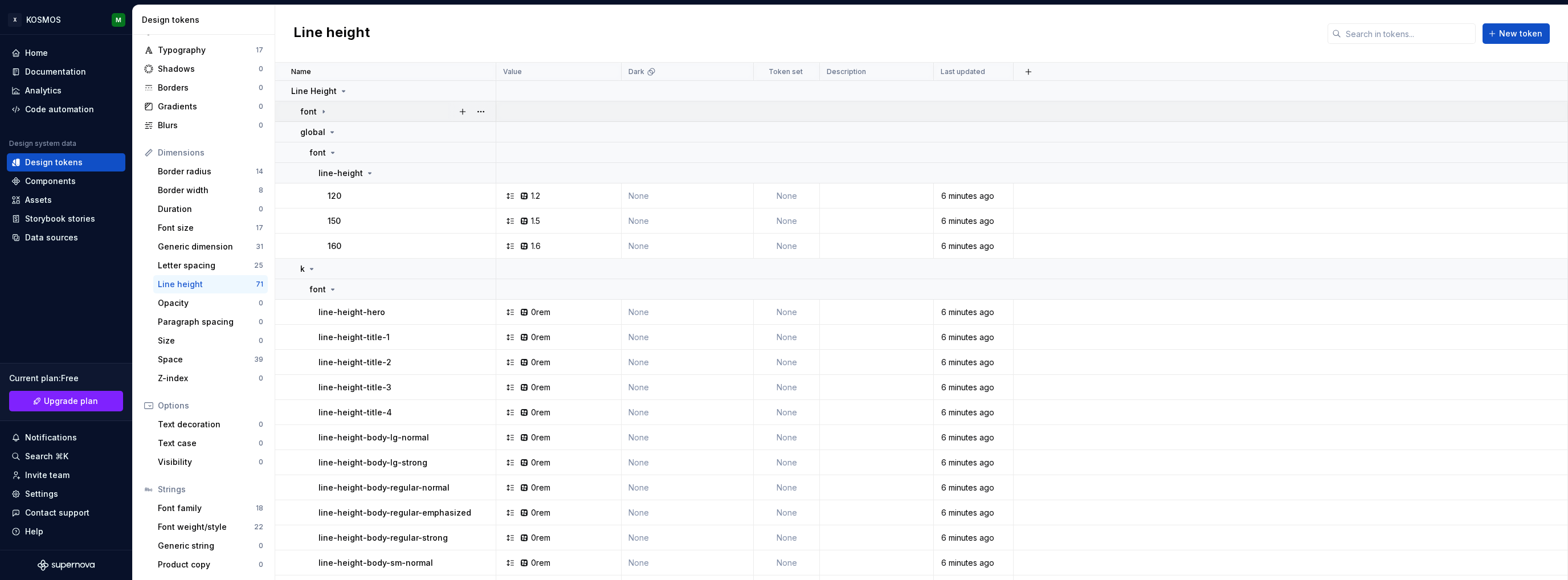
click at [323, 111] on icon at bounding box center [324, 111] width 1 height 3
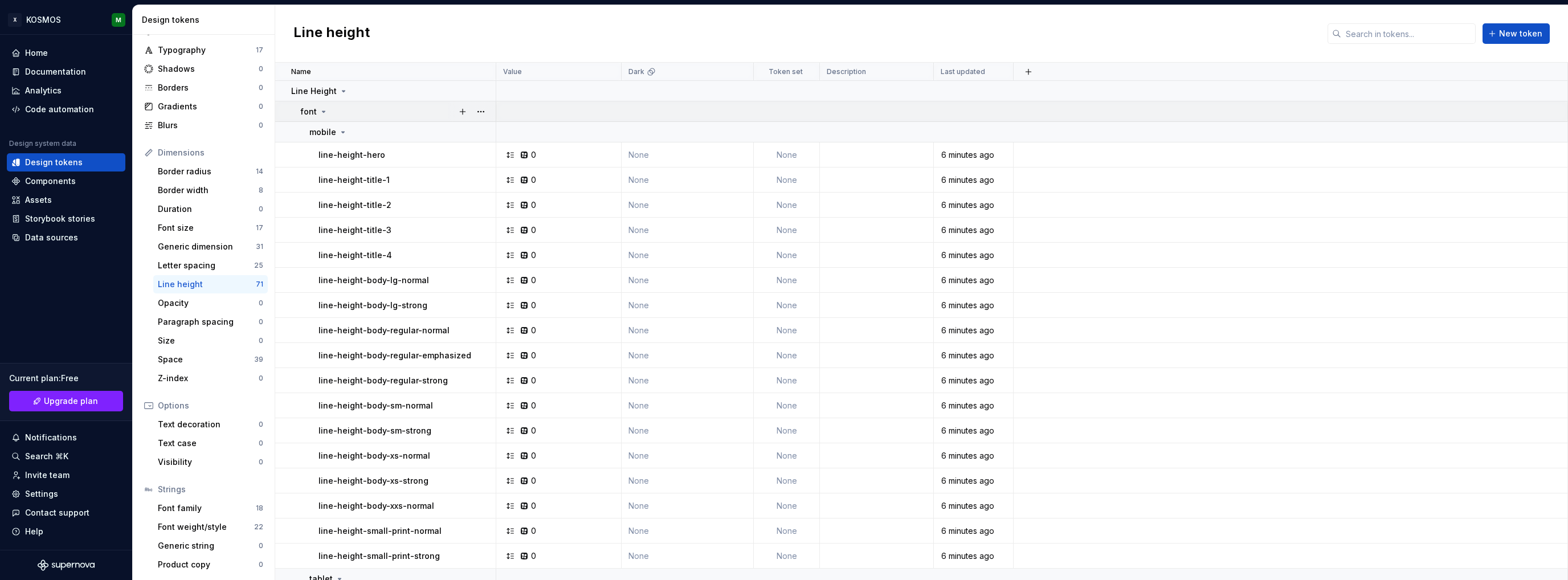
click at [323, 111] on icon at bounding box center [324, 112] width 3 height 1
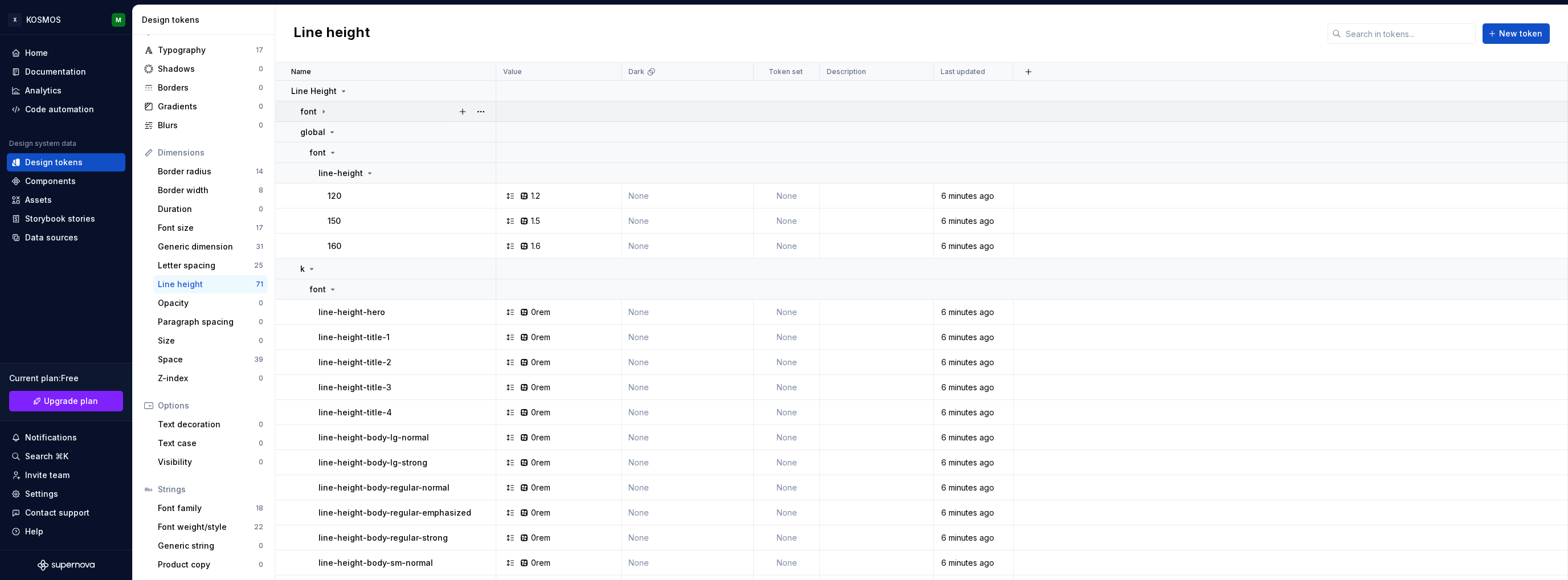
click at [323, 111] on icon at bounding box center [324, 111] width 1 height 3
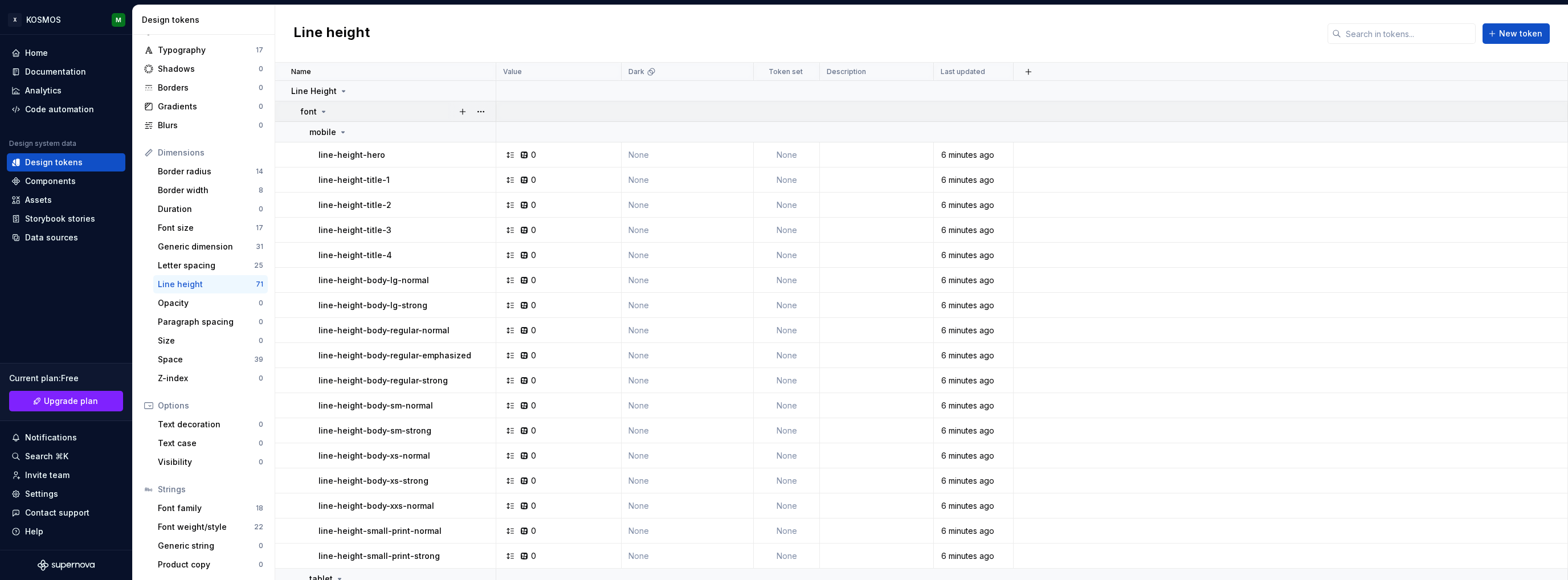
click at [320, 112] on icon at bounding box center [323, 111] width 9 height 9
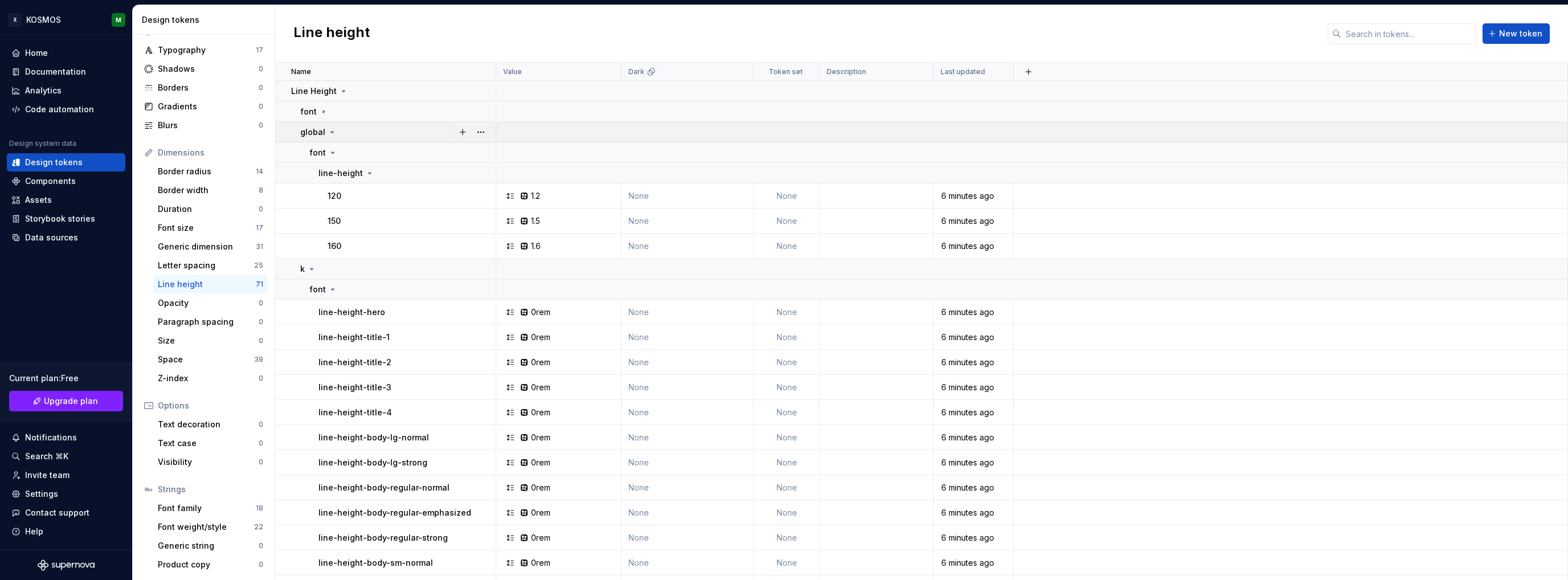
click at [328, 131] on icon at bounding box center [332, 132] width 9 height 9
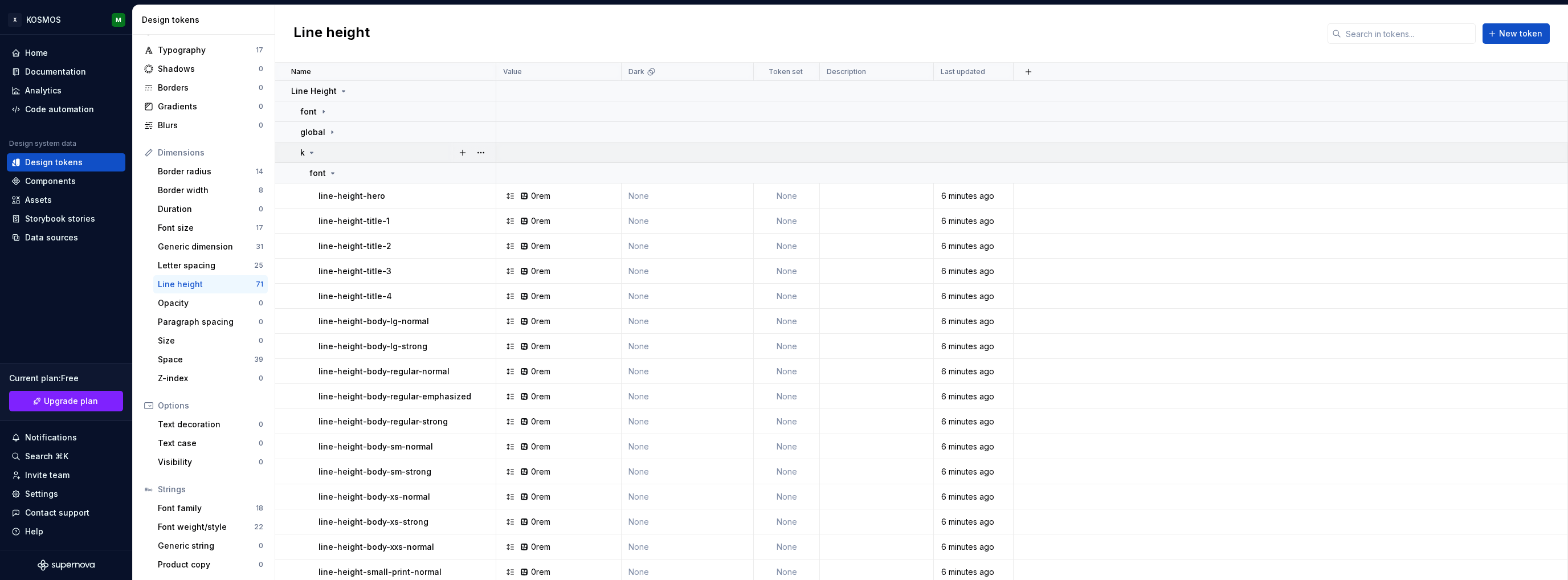
click at [312, 156] on icon at bounding box center [312, 152] width 9 height 9
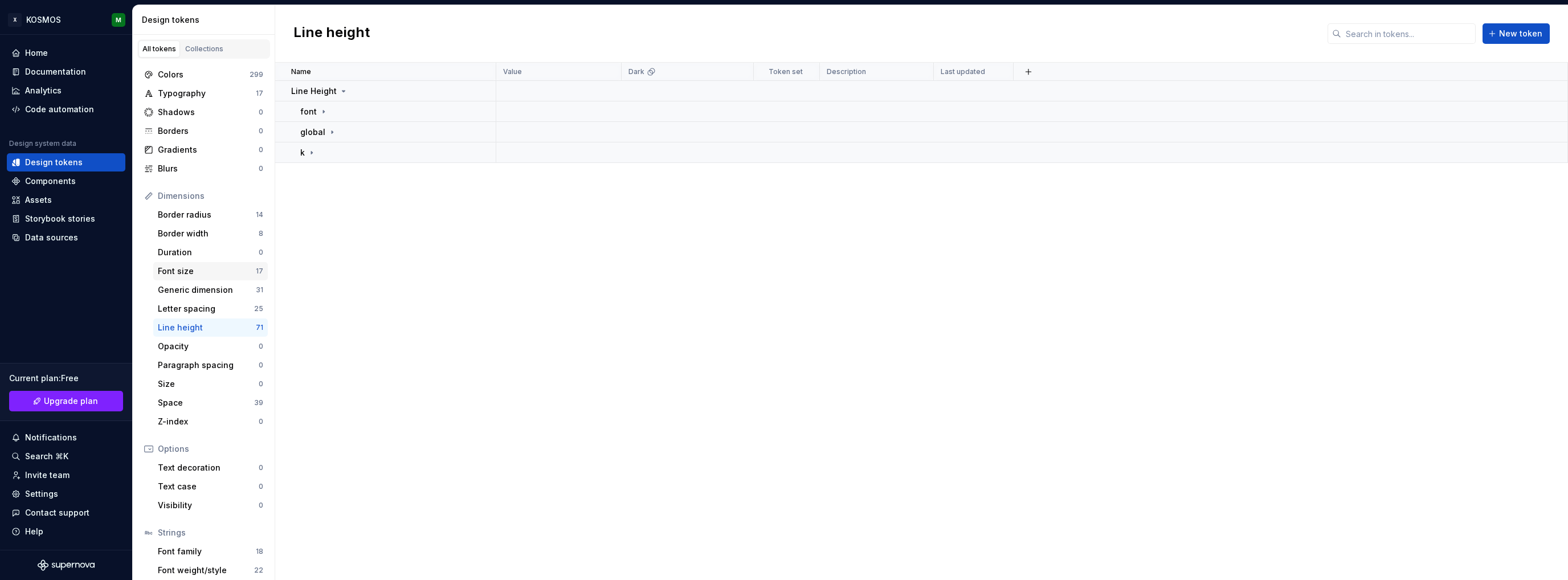
click at [205, 268] on div "Font size" at bounding box center [206, 271] width 98 height 12
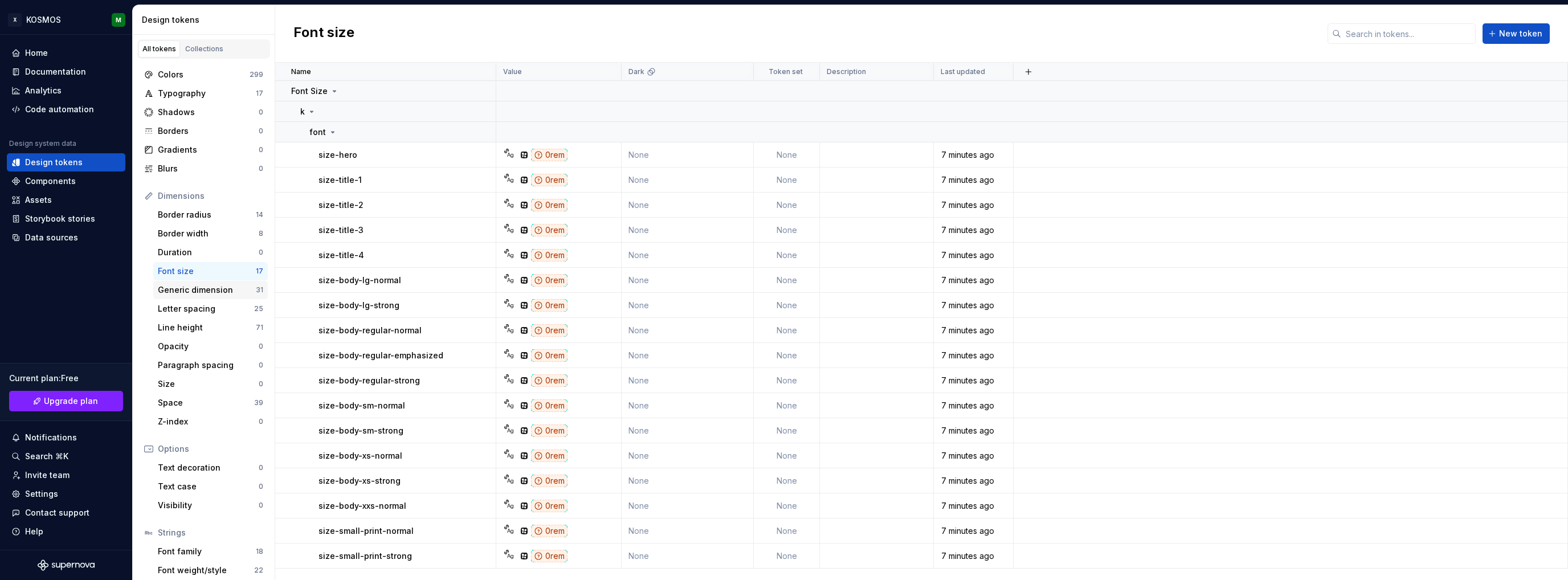
click at [220, 288] on div "Generic dimension" at bounding box center [206, 290] width 98 height 12
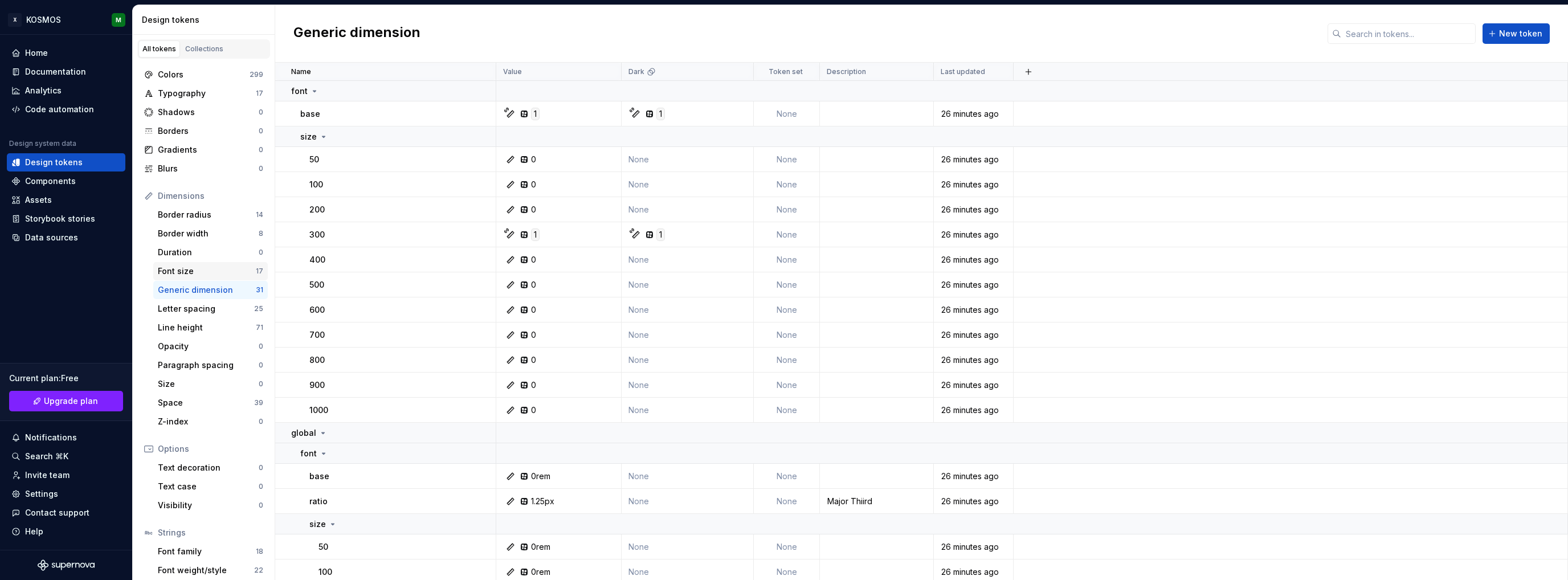
click at [199, 272] on div "Font size" at bounding box center [206, 271] width 98 height 12
